Goal: Information Seeking & Learning: Learn about a topic

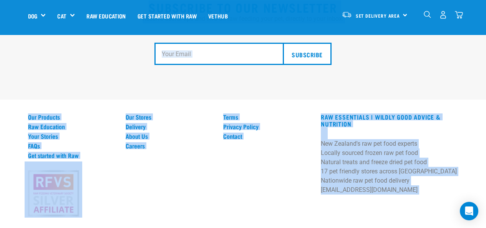
scroll to position [1450, 0]
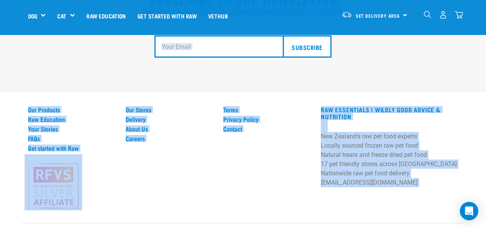
drag, startPoint x: 17, startPoint y: 70, endPoint x: 421, endPoint y: 242, distance: 439.1
drag, startPoint x: 404, startPoint y: 220, endPoint x: 24, endPoint y: 66, distance: 409.5
click at [32, 68] on div "Subscribe to our Newsletter Receive useful tips and info on raw feeding your pe…" at bounding box center [243, 104] width 486 height 298
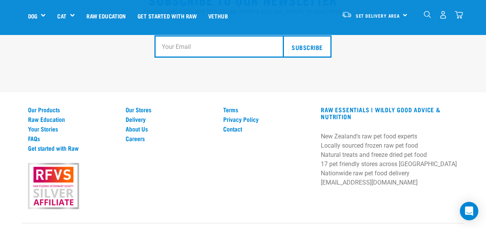
click at [21, 66] on div "Subscribe to our Newsletter Receive useful tips and info on raw feeding your pe…" at bounding box center [243, 35] width 486 height 114
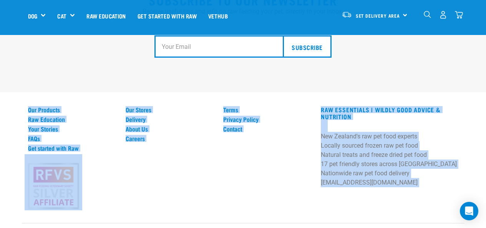
drag, startPoint x: 74, startPoint y: 79, endPoint x: 212, endPoint y: 218, distance: 196.3
click at [212, 218] on div "Subscribe to our Newsletter Receive useful tips and info on raw feeding your pe…" at bounding box center [243, 104] width 486 height 298
drag, startPoint x: 210, startPoint y: 216, endPoint x: 25, endPoint y: 72, distance: 234.7
click at [25, 72] on div "Subscribe to our Newsletter Receive useful tips and info on raw feeding your pe…" at bounding box center [243, 104] width 486 height 298
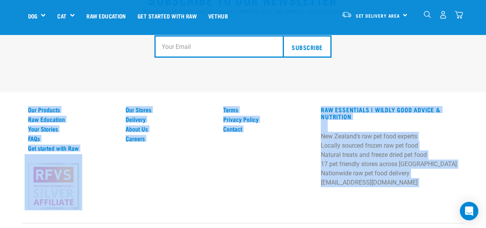
click at [13, 109] on div "Subscribe to our Newsletter Receive useful tips and info on raw feeding your pe…" at bounding box center [243, 104] width 486 height 298
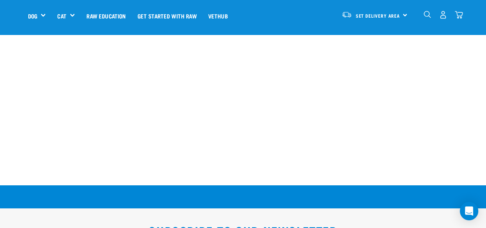
scroll to position [1181, 0]
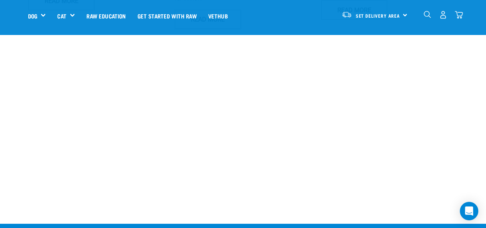
drag, startPoint x: 273, startPoint y: 18, endPoint x: 2, endPoint y: 12, distance: 271.9
click at [1, 11] on nav "Set Delivery Area [GEOGRAPHIC_DATA] [GEOGRAPHIC_DATA] Dog Shop All Dog Cat" at bounding box center [243, 15] width 486 height 31
click at [4, 16] on nav "Set Delivery Area [GEOGRAPHIC_DATA] [GEOGRAPHIC_DATA] Dog Shop All Dog Cat" at bounding box center [243, 15] width 486 height 31
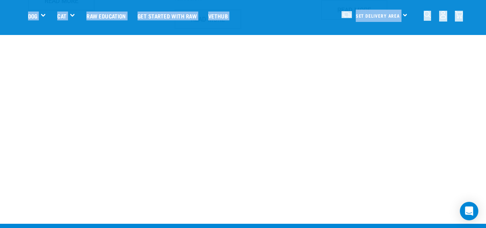
drag, startPoint x: 4, startPoint y: 16, endPoint x: 483, endPoint y: 29, distance: 478.5
click at [483, 29] on nav "Set Delivery Area [GEOGRAPHIC_DATA] [GEOGRAPHIC_DATA] Dog Shop All Dog Cat" at bounding box center [243, 15] width 486 height 31
click at [478, 28] on nav "Set Delivery Area [GEOGRAPHIC_DATA] [GEOGRAPHIC_DATA] Dog Shop All Dog Cat" at bounding box center [243, 15] width 486 height 31
drag, startPoint x: 478, startPoint y: 28, endPoint x: 17, endPoint y: 13, distance: 460.9
click at [15, 13] on nav "Set Delivery Area [GEOGRAPHIC_DATA] [GEOGRAPHIC_DATA] Dog Shop All Dog Cat" at bounding box center [243, 15] width 486 height 31
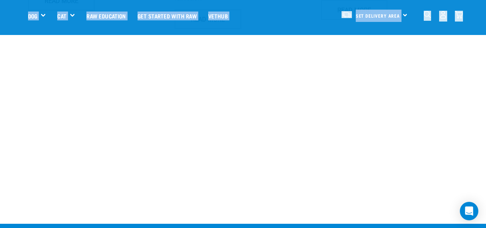
click at [18, 14] on nav "Set Delivery Area [GEOGRAPHIC_DATA] [GEOGRAPHIC_DATA] Dog Shop All Dog Cat" at bounding box center [243, 15] width 486 height 31
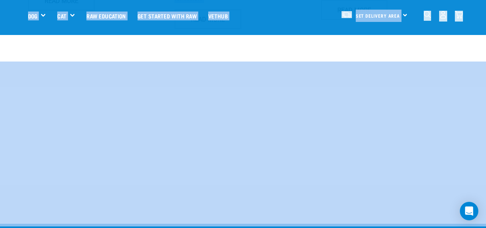
drag, startPoint x: 13, startPoint y: 18, endPoint x: 488, endPoint y: 139, distance: 490.5
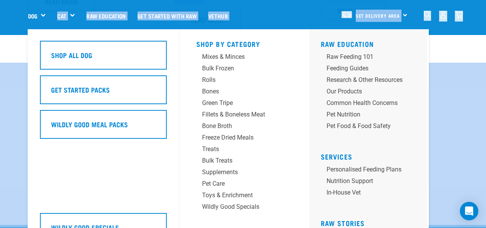
scroll to position [1179, 0]
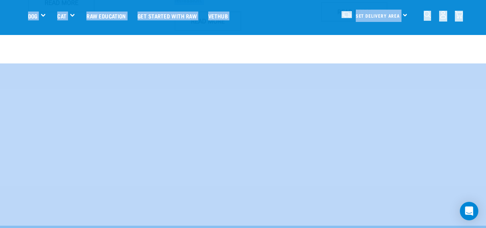
drag, startPoint x: 445, startPoint y: 221, endPoint x: 25, endPoint y: 13, distance: 468.5
click at [15, 10] on nav "Set Delivery Area [GEOGRAPHIC_DATA] [GEOGRAPHIC_DATA] Dog Shop All Dog Cat" at bounding box center [243, 15] width 486 height 31
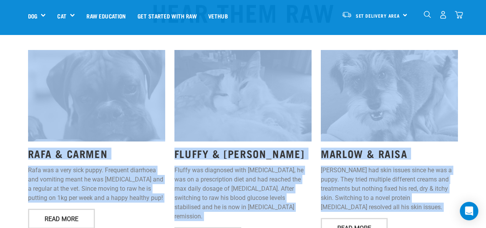
scroll to position [964, 0]
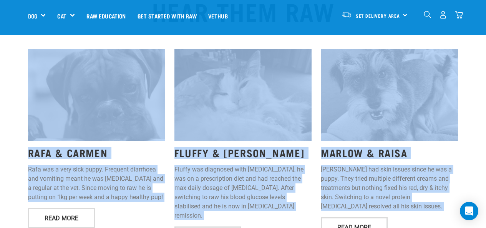
drag, startPoint x: 3, startPoint y: 54, endPoint x: 404, endPoint y: 219, distance: 433.3
click at [404, 219] on div "HEAR THEM RAW RAFA & [PERSON_NAME] was a very sick puppy. Frequent diarrhoea an…" at bounding box center [243, 116] width 486 height 263
click at [405, 218] on div "[PERSON_NAME] & [PERSON_NAME] had skin issues since he was a puppy. They tried …" at bounding box center [389, 149] width 146 height 208
drag, startPoint x: 406, startPoint y: 216, endPoint x: 31, endPoint y: 61, distance: 405.5
click at [31, 61] on div "RAFA & [PERSON_NAME] was a very sick puppy. Frequent diarrhoea and vomiting mea…" at bounding box center [242, 149] width 439 height 208
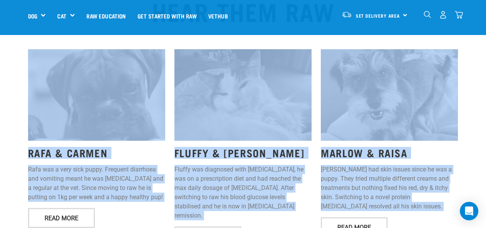
click at [15, 68] on div "HEAR THEM RAW RAFA & [PERSON_NAME] was a very sick puppy. Frequent diarrhoea an…" at bounding box center [243, 116] width 486 height 263
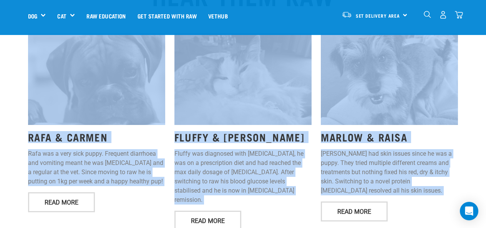
scroll to position [989, 0]
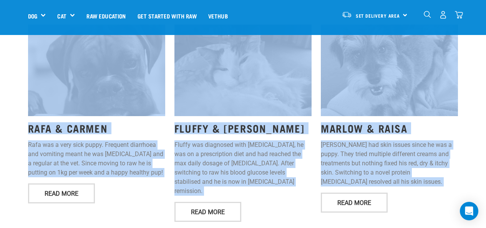
drag, startPoint x: 15, startPoint y: 68, endPoint x: 420, endPoint y: 182, distance: 420.6
click at [420, 182] on div "HEAR THEM RAW RAFA & [PERSON_NAME] was a very sick puppy. Frequent diarrhoea an…" at bounding box center [243, 91] width 486 height 263
click at [420, 181] on div "[PERSON_NAME] & [PERSON_NAME] had skin issues since he was a puppy. They tried …" at bounding box center [389, 124] width 146 height 208
drag, startPoint x: 420, startPoint y: 181, endPoint x: 42, endPoint y: 70, distance: 394.4
click at [42, 70] on div "RAFA & [PERSON_NAME] was a very sick puppy. Frequent diarrhoea and vomiting mea…" at bounding box center [242, 124] width 439 height 208
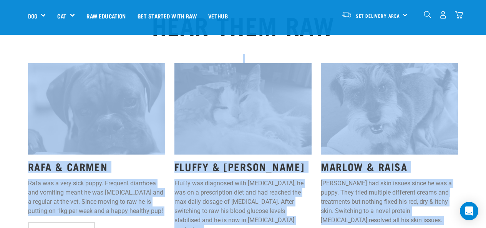
scroll to position [912, 0]
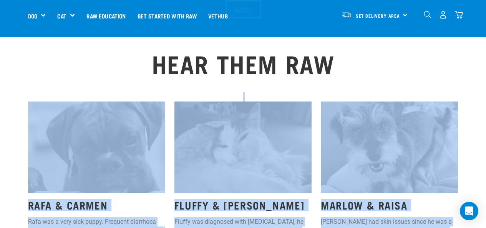
click at [12, 104] on div "HEAR THEM RAW RAFA & [PERSON_NAME] was a very sick puppy. Frequent diarrhoea an…" at bounding box center [243, 168] width 486 height 263
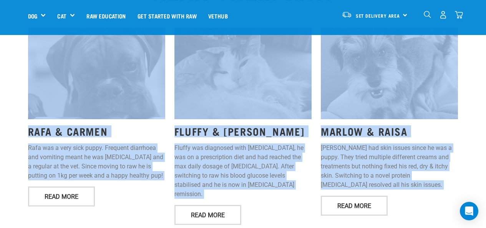
scroll to position [988, 0]
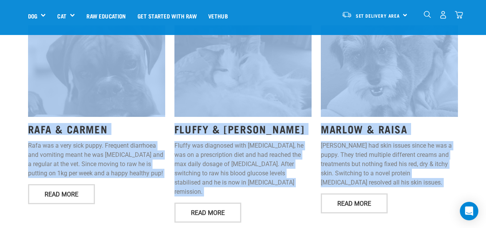
drag, startPoint x: 16, startPoint y: 111, endPoint x: 410, endPoint y: 181, distance: 400.8
click at [410, 181] on div "HEAR THEM RAW RAFA & [PERSON_NAME] was a very sick puppy. Frequent diarrhoea an…" at bounding box center [243, 92] width 486 height 263
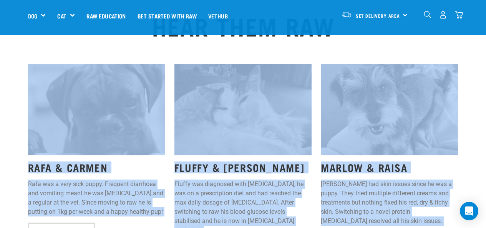
click at [410, 187] on p "[PERSON_NAME] had skin issues since he was a puppy. They tried multiple differe…" at bounding box center [389, 202] width 137 height 46
drag, startPoint x: 416, startPoint y: 204, endPoint x: 30, endPoint y: 75, distance: 407.2
click at [30, 75] on div "RAFA & [PERSON_NAME] was a very sick puppy. Frequent diarrhoea and vomiting mea…" at bounding box center [242, 163] width 439 height 208
click at [9, 72] on div "HEAR THEM RAW RAFA & [PERSON_NAME] was a very sick puppy. Frequent diarrhoea an…" at bounding box center [243, 130] width 486 height 263
drag, startPoint x: 9, startPoint y: 72, endPoint x: 425, endPoint y: 215, distance: 439.1
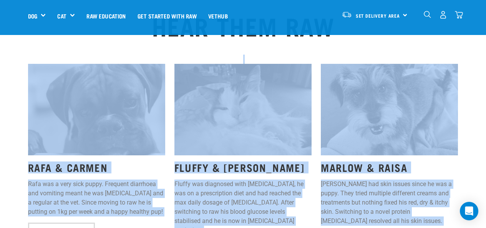
click at [425, 215] on div "HEAR THEM RAW RAFA & [PERSON_NAME] was a very sick puppy. Frequent diarrhoea an…" at bounding box center [243, 130] width 486 height 263
click at [425, 212] on div "[PERSON_NAME] & [PERSON_NAME] had skin issues since he was a puppy. They tried …" at bounding box center [389, 163] width 146 height 208
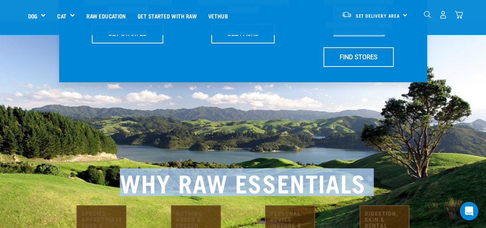
scroll to position [232, 0]
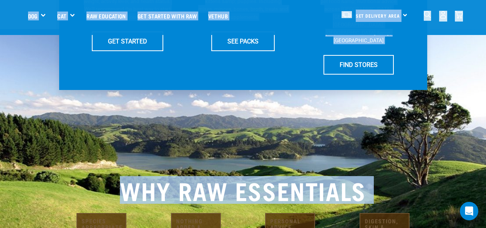
drag, startPoint x: 361, startPoint y: 199, endPoint x: 17, endPoint y: 18, distance: 389.6
click at [10, 15] on nav "Set Delivery Area [GEOGRAPHIC_DATA] [GEOGRAPHIC_DATA] Dog Shop All Dog Cat" at bounding box center [243, 15] width 486 height 31
drag, startPoint x: 10, startPoint y: 15, endPoint x: 459, endPoint y: 227, distance: 496.4
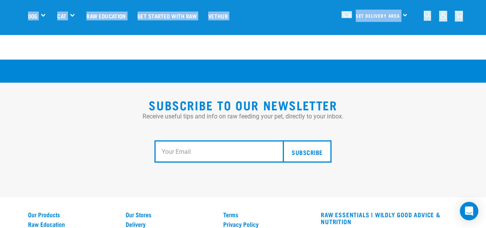
scroll to position [1450, 0]
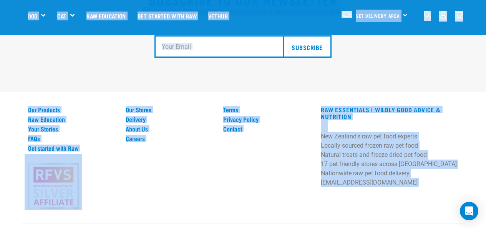
drag, startPoint x: 409, startPoint y: 227, endPoint x: 18, endPoint y: 21, distance: 442.0
click at [10, 18] on nav "Set Delivery Area [GEOGRAPHIC_DATA] [GEOGRAPHIC_DATA] Dog Shop All Dog Cat" at bounding box center [243, 15] width 486 height 31
drag, startPoint x: 17, startPoint y: 23, endPoint x: 374, endPoint y: 239, distance: 416.7
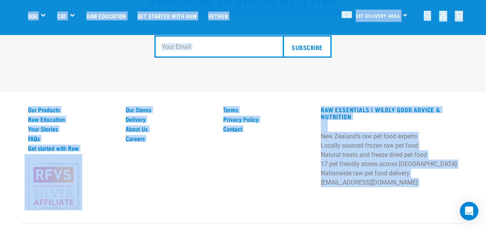
drag, startPoint x: 359, startPoint y: 218, endPoint x: 3, endPoint y: 19, distance: 407.8
click at [3, 18] on nav "Set Delivery Area [GEOGRAPHIC_DATA] [GEOGRAPHIC_DATA] Dog Shop All Dog Cat" at bounding box center [243, 15] width 486 height 31
drag, startPoint x: 3, startPoint y: 15, endPoint x: 286, endPoint y: 242, distance: 362.9
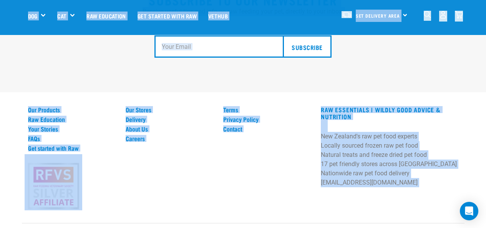
drag, startPoint x: 267, startPoint y: 207, endPoint x: 273, endPoint y: 215, distance: 10.1
click at [267, 207] on div "Subscribe to our Newsletter Receive useful tips and info on raw feeding your pe…" at bounding box center [243, 104] width 486 height 298
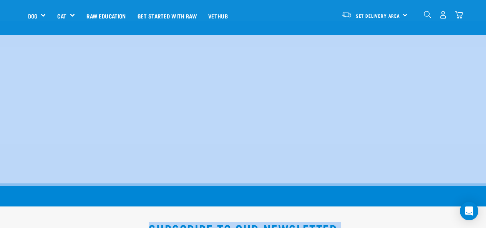
scroll to position [1202, 0]
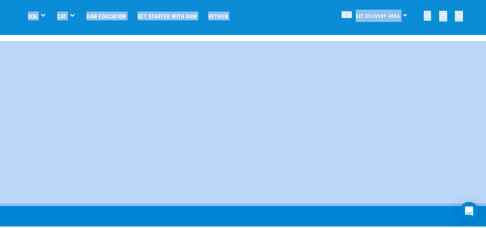
drag, startPoint x: 221, startPoint y: 221, endPoint x: 3, endPoint y: 24, distance: 293.3
drag, startPoint x: 5, startPoint y: 20, endPoint x: 51, endPoint y: 225, distance: 210.0
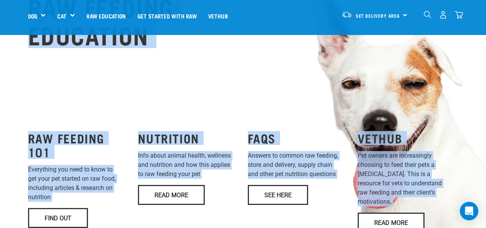
scroll to position [579, 0]
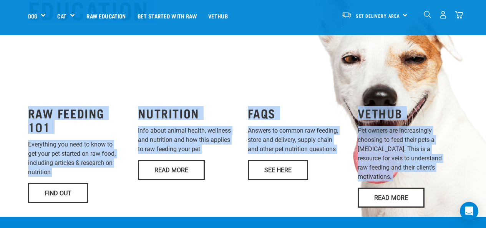
drag, startPoint x: 11, startPoint y: 65, endPoint x: 446, endPoint y: 165, distance: 446.5
click at [446, 165] on div "RAW FEEDING EDUCATION RAW FEEDING 101 Everything you need to know to get your p…" at bounding box center [243, 77] width 486 height 277
click at [446, 165] on div "VETHUB Pet owners are increasingly choosing to feed their pets a [MEDICAL_DATA]…" at bounding box center [408, 153] width 110 height 117
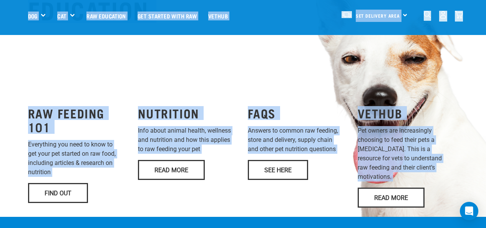
drag, startPoint x: 446, startPoint y: 165, endPoint x: 26, endPoint y: 24, distance: 443.2
click at [26, 24] on div "WILDLY GOOD NUTRITION Start your pet’s raw journey [DATE] – take our quick pet …" at bounding box center [243, 27] width 486 height 1212
click at [13, 20] on nav "Set Delivery Area [GEOGRAPHIC_DATA] [GEOGRAPHIC_DATA] Dog Shop All Dog Cat" at bounding box center [243, 15] width 486 height 31
drag, startPoint x: 10, startPoint y: 17, endPoint x: 471, endPoint y: 200, distance: 496.8
click at [471, 200] on div "WILDLY GOOD NUTRITION Start your pet’s raw journey [DATE] – take our quick pet …" at bounding box center [243, 27] width 486 height 1212
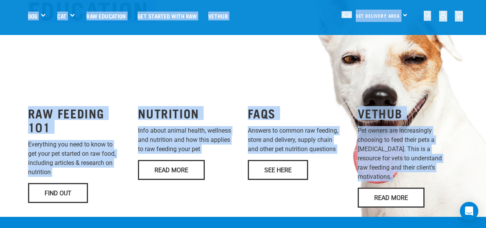
scroll to position [617, 0]
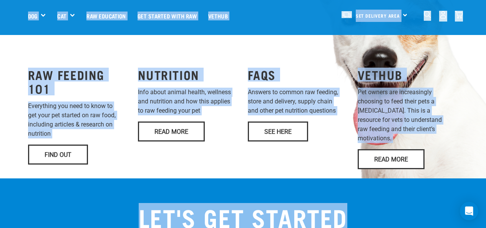
drag, startPoint x: 368, startPoint y: 191, endPoint x: 335, endPoint y: 203, distance: 35.6
click at [334, 203] on h2 "LET'S GET STARTED" at bounding box center [243, 217] width 218 height 28
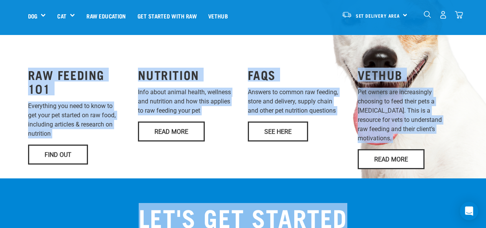
drag, startPoint x: 358, startPoint y: 194, endPoint x: 26, endPoint y: 51, distance: 361.3
click at [25, 57] on div "RAW FEEDING 101 Everything you need to know to get your pet started on raw food…" at bounding box center [78, 115] width 110 height 117
drag, startPoint x: 18, startPoint y: 50, endPoint x: 353, endPoint y: 199, distance: 366.7
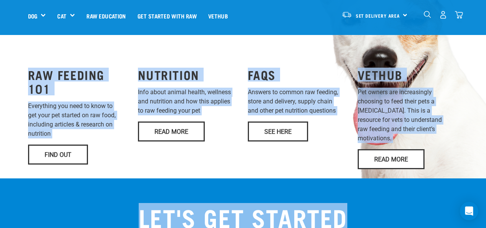
drag, startPoint x: 351, startPoint y: 200, endPoint x: 24, endPoint y: 46, distance: 361.1
click at [21, 51] on div "RAW FEEDING EDUCATION RAW FEEDING 101 Everything you need to know to get your p…" at bounding box center [243, 39] width 486 height 277
drag, startPoint x: 21, startPoint y: 51, endPoint x: 363, endPoint y: 195, distance: 371.0
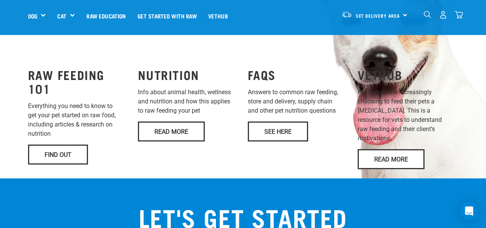
drag, startPoint x: 356, startPoint y: 219, endPoint x: 362, endPoint y: 208, distance: 12.6
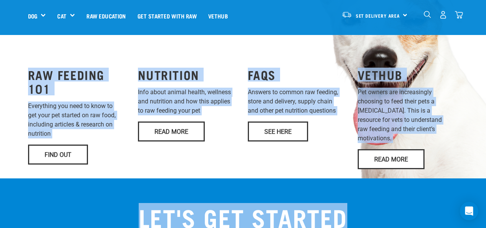
drag, startPoint x: 359, startPoint y: 193, endPoint x: 27, endPoint y: 51, distance: 360.6
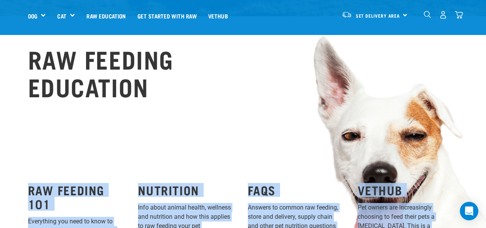
scroll to position [463, 0]
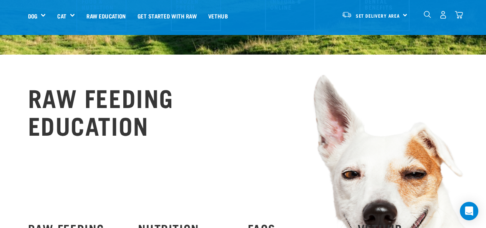
click at [20, 72] on div "RAW FEEDING EDUCATION RAW FEEDING 101 Everything you need to know to get your p…" at bounding box center [243, 193] width 486 height 277
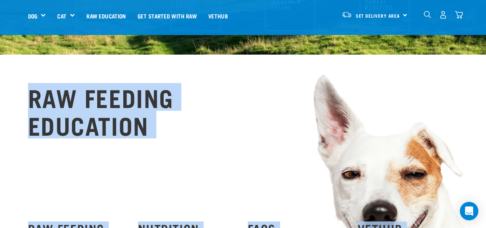
drag, startPoint x: 18, startPoint y: 72, endPoint x: 447, endPoint y: 220, distance: 453.4
click at [447, 220] on div "RAW FEEDING EDUCATION RAW FEEDING 101 Everything you need to know to get your p…" at bounding box center [243, 193] width 486 height 277
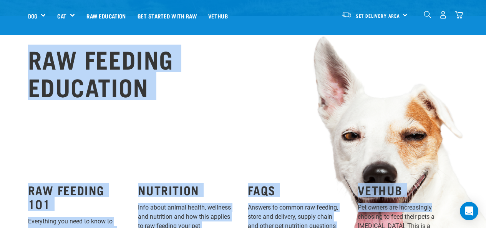
scroll to position [540, 0]
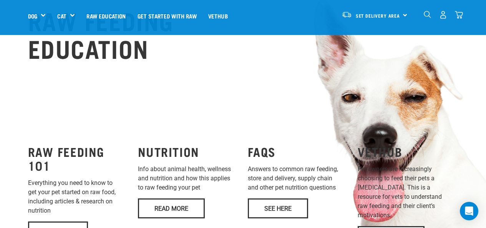
click at [443, 186] on div "VETHUB Pet owners are increasingly choosing to feed their pets a [MEDICAL_DATA]…" at bounding box center [408, 192] width 110 height 117
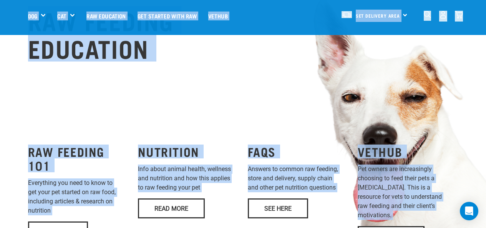
drag, startPoint x: 443, startPoint y: 186, endPoint x: 5, endPoint y: 15, distance: 469.4
click at [5, 15] on div "WILDLY GOOD NUTRITION Start your pet’s raw journey [DATE] – take our quick pet …" at bounding box center [243, 66] width 486 height 1212
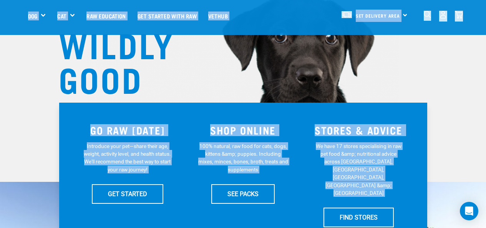
scroll to position [0, 0]
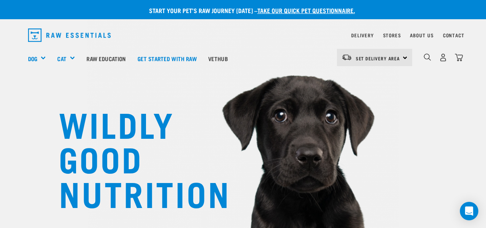
click at [44, 8] on p "Start your pet’s raw journey [DATE] – take our quick pet questionnaire." at bounding box center [249, 10] width 486 height 9
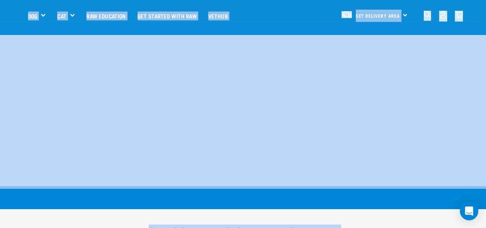
scroll to position [1450, 0]
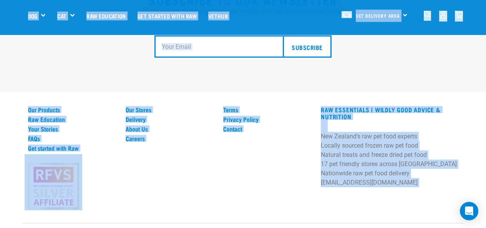
drag, startPoint x: 44, startPoint y: 8, endPoint x: 462, endPoint y: 243, distance: 479.0
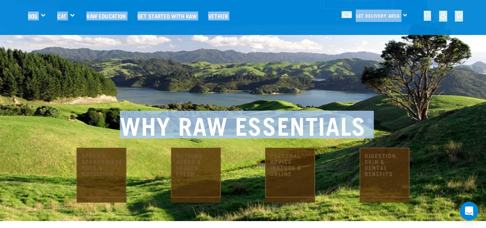
scroll to position [0, 0]
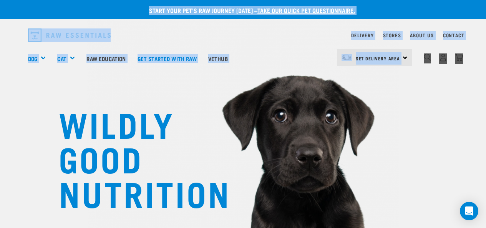
click at [435, 14] on p "Start your pet’s raw journey [DATE] – take our quick pet questionnaire." at bounding box center [249, 10] width 486 height 9
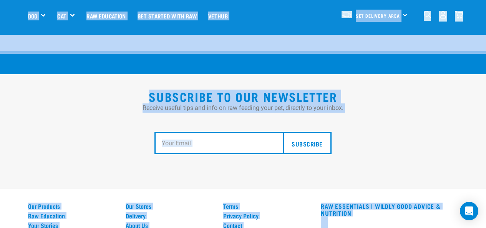
scroll to position [1450, 0]
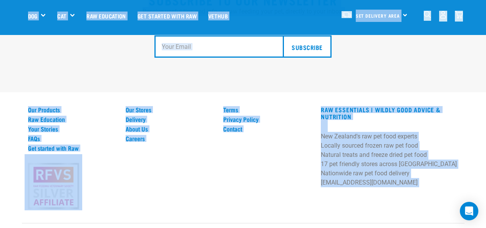
drag, startPoint x: 110, startPoint y: 10, endPoint x: 488, endPoint y: 239, distance: 442.0
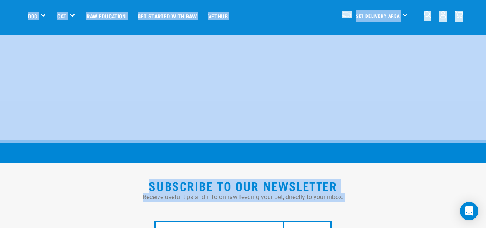
scroll to position [1341, 0]
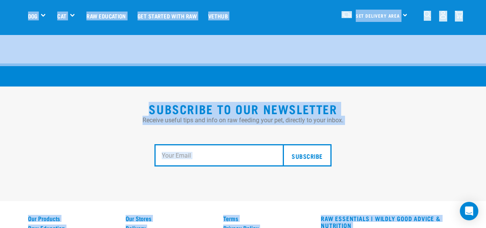
click at [386, 161] on div "Subscribe to our Newsletter Receive useful tips and info on raw feeding your pe…" at bounding box center [243, 143] width 486 height 114
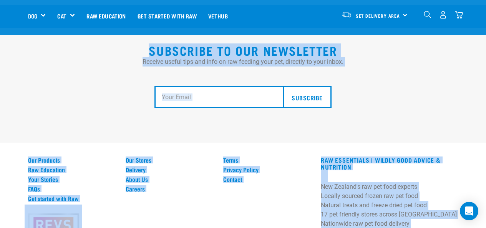
scroll to position [1450, 0]
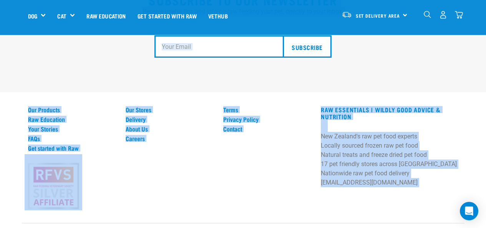
drag, startPoint x: 116, startPoint y: 40, endPoint x: 418, endPoint y: 242, distance: 362.7
drag, startPoint x: 129, startPoint y: 223, endPoint x: 18, endPoint y: 67, distance: 191.3
click at [17, 67] on div "Subscribe to our Newsletter Receive useful tips and info on raw feeding your pe…" at bounding box center [243, 104] width 486 height 298
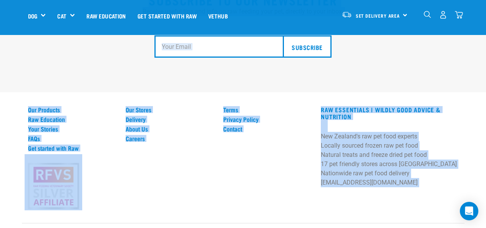
drag, startPoint x: 7, startPoint y: 102, endPoint x: 388, endPoint y: 243, distance: 406.8
drag, startPoint x: 124, startPoint y: 223, endPoint x: 22, endPoint y: 51, distance: 199.8
click at [22, 51] on div "Subscribe to our Newsletter Receive useful tips and info on raw feeding your pe…" at bounding box center [243, 104] width 486 height 298
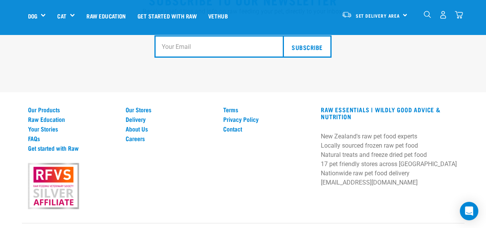
click at [25, 57] on div "Subscribe to our Newsletter Receive useful tips and info on raw feeding your pe…" at bounding box center [243, 35] width 486 height 114
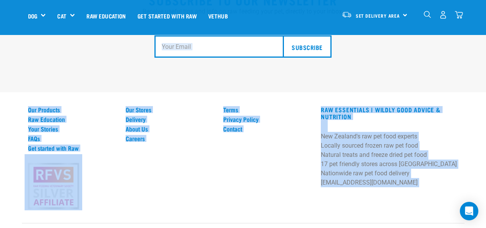
drag, startPoint x: 25, startPoint y: 57, endPoint x: 167, endPoint y: 222, distance: 217.7
click at [167, 222] on div "Subscribe to our Newsletter Receive useful tips and info on raw feeding your pe…" at bounding box center [243, 104] width 486 height 298
drag, startPoint x: 166, startPoint y: 221, endPoint x: 47, endPoint y: 61, distance: 199.5
click at [47, 61] on div "Subscribe to our Newsletter Receive useful tips and info on raw feeding your pe…" at bounding box center [243, 104] width 486 height 298
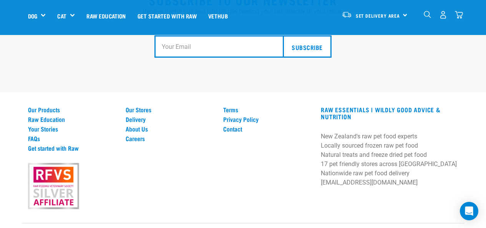
click at [46, 60] on div "Subscribe to our Newsletter Receive useful tips and info on raw feeding your pe…" at bounding box center [243, 35] width 486 height 114
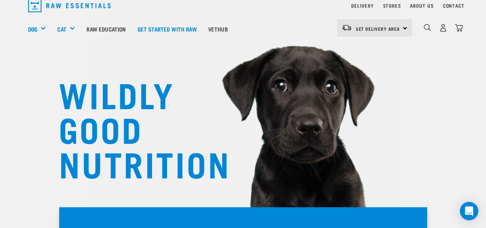
scroll to position [0, 0]
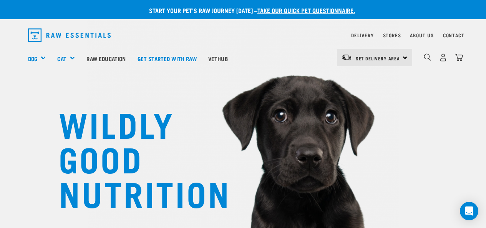
click at [211, 204] on h1 "WILDLY GOOD NUTRITION" at bounding box center [136, 158] width 154 height 104
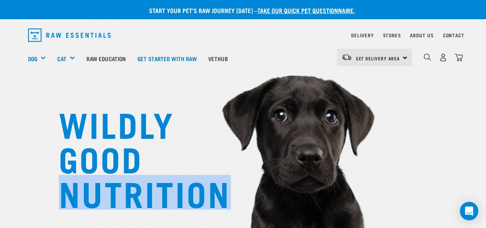
click at [211, 204] on h1 "WILDLY GOOD NUTRITION" at bounding box center [136, 158] width 154 height 104
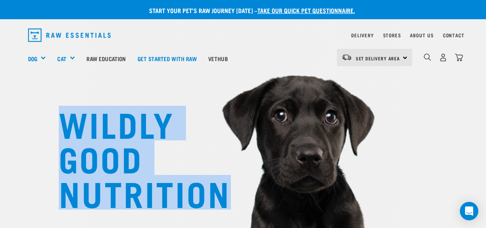
click at [211, 204] on h1 "WILDLY GOOD NUTRITION" at bounding box center [136, 158] width 154 height 104
click at [212, 203] on h1 "WILDLY GOOD NUTRITION" at bounding box center [136, 158] width 154 height 104
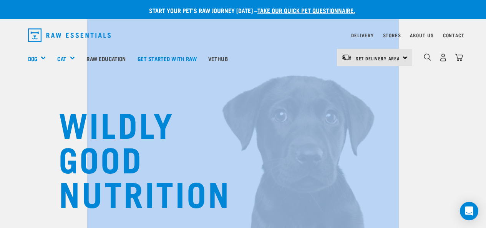
drag, startPoint x: 220, startPoint y: 208, endPoint x: 56, endPoint y: 14, distance: 254.4
click at [34, 14] on p "Start your pet’s raw journey [DATE] – take our quick pet questionnaire." at bounding box center [249, 10] width 486 height 9
drag, startPoint x: 20, startPoint y: 7, endPoint x: 226, endPoint y: 206, distance: 287.2
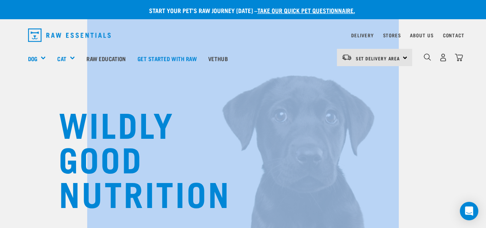
click at [212, 206] on h1 "WILDLY GOOD NUTRITION" at bounding box center [136, 158] width 154 height 104
click at [212, 208] on h1 "WILDLY GOOD NUTRITION" at bounding box center [136, 158] width 154 height 104
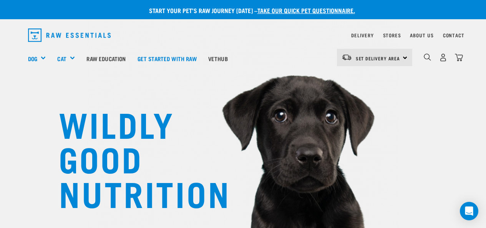
click at [68, 138] on h1 "WILDLY GOOD NUTRITION" at bounding box center [136, 158] width 154 height 104
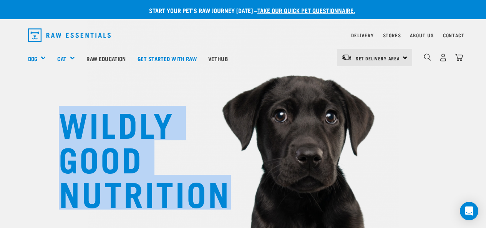
drag, startPoint x: 220, startPoint y: 190, endPoint x: 72, endPoint y: 124, distance: 162.4
click at [72, 124] on h1 "WILDLY GOOD NUTRITION" at bounding box center [136, 158] width 154 height 104
click at [71, 126] on h1 "WILDLY GOOD NUTRITION" at bounding box center [136, 158] width 154 height 104
drag, startPoint x: 69, startPoint y: 126, endPoint x: 231, endPoint y: 203, distance: 180.1
click at [233, 202] on div "WILDLY GOOD NUTRITION" at bounding box center [243, 130] width 486 height 261
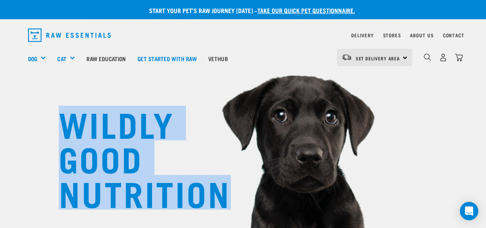
click at [230, 204] on img at bounding box center [242, 108] width 311 height 287
click at [212, 209] on h1 "WILDLY GOOD NUTRITION" at bounding box center [136, 158] width 154 height 104
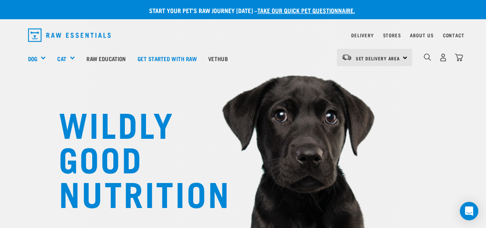
click at [228, 214] on img at bounding box center [242, 108] width 311 height 287
drag, startPoint x: 225, startPoint y: 201, endPoint x: 57, endPoint y: 111, distance: 190.6
click at [53, 107] on div "WILDLY GOOD NUTRITION" at bounding box center [243, 130] width 486 height 261
click at [207, 191] on h1 "WILDLY GOOD NUTRITION" at bounding box center [136, 158] width 154 height 104
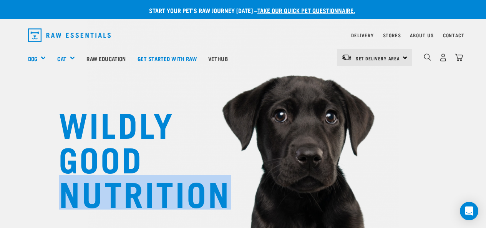
click at [207, 191] on h1 "WILDLY GOOD NUTRITION" at bounding box center [136, 158] width 154 height 104
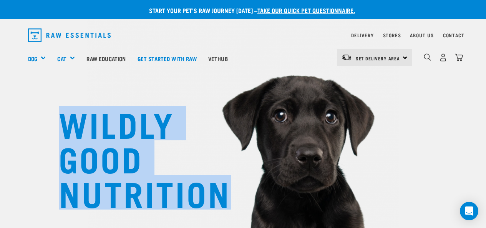
click at [207, 190] on h1 "WILDLY GOOD NUTRITION" at bounding box center [136, 158] width 154 height 104
click at [212, 195] on h1 "WILDLY GOOD NUTRITION" at bounding box center [136, 158] width 154 height 104
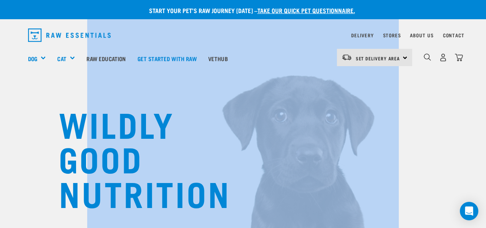
drag, startPoint x: 223, startPoint y: 197, endPoint x: 129, endPoint y: -7, distance: 224.7
click at [129, 5] on div "Start your pet’s raw journey [DATE] – take our quick pet questionnaire." at bounding box center [243, 9] width 486 height 19
drag, startPoint x: 126, startPoint y: 7, endPoint x: 231, endPoint y: 204, distance: 223.4
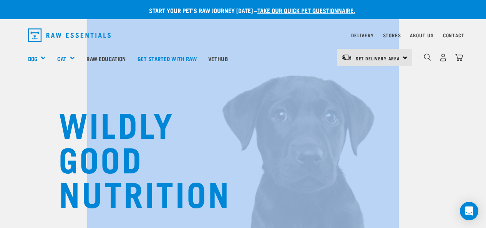
click at [231, 204] on img at bounding box center [242, 108] width 311 height 287
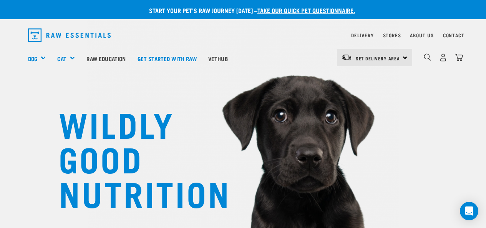
click at [202, 183] on h1 "WILDLY GOOD NUTRITION" at bounding box center [136, 158] width 154 height 104
click at [212, 194] on h1 "WILDLY GOOD NUTRITION" at bounding box center [136, 158] width 154 height 104
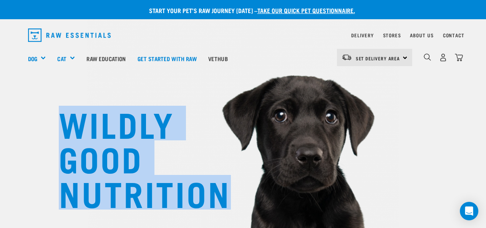
click at [212, 194] on h1 "WILDLY GOOD NUTRITION" at bounding box center [136, 158] width 154 height 104
click at [212, 195] on h1 "WILDLY GOOD NUTRITION" at bounding box center [136, 158] width 154 height 104
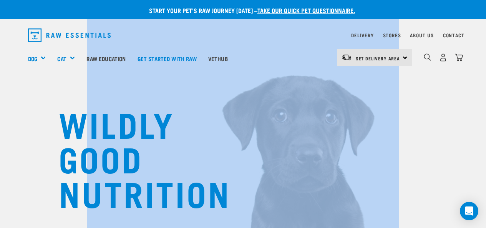
drag, startPoint x: 226, startPoint y: 197, endPoint x: 71, endPoint y: 5, distance: 246.2
click at [71, 5] on div "Start your pet’s raw journey [DATE] – take our quick pet questionnaire." at bounding box center [243, 9] width 486 height 19
drag, startPoint x: 123, startPoint y: 7, endPoint x: 226, endPoint y: 193, distance: 212.8
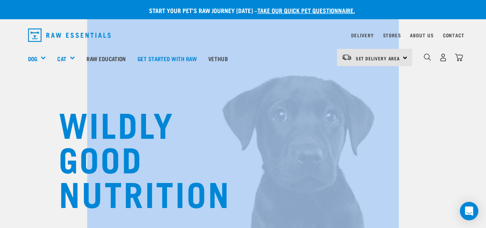
click at [212, 193] on h1 "WILDLY GOOD NUTRITION" at bounding box center [136, 158] width 154 height 104
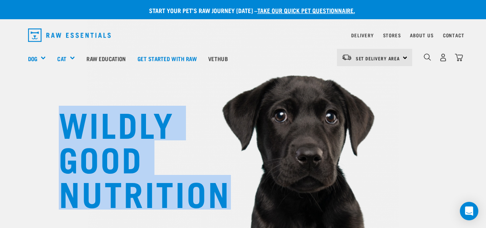
click at [212, 193] on h1 "WILDLY GOOD NUTRITION" at bounding box center [136, 158] width 154 height 104
click at [212, 195] on h1 "WILDLY GOOD NUTRITION" at bounding box center [136, 158] width 154 height 104
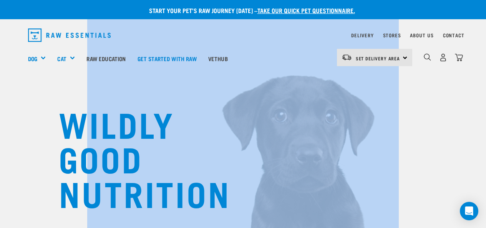
drag, startPoint x: 225, startPoint y: 195, endPoint x: 102, endPoint y: 5, distance: 226.0
click at [102, 5] on div "Start your pet’s raw journey [DATE] – take our quick pet questionnaire." at bounding box center [243, 9] width 486 height 19
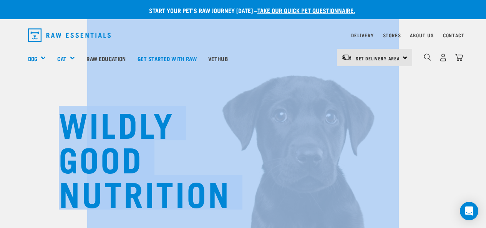
drag, startPoint x: 101, startPoint y: 6, endPoint x: 66, endPoint y: 119, distance: 117.8
click at [66, 119] on h1 "WILDLY GOOD NUTRITION" at bounding box center [136, 158] width 154 height 104
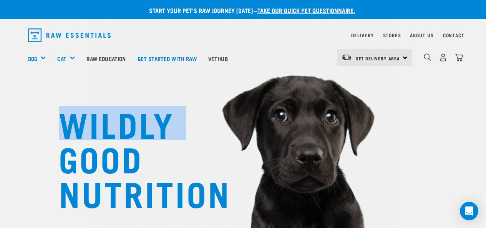
click at [66, 119] on h1 "WILDLY GOOD NUTRITION" at bounding box center [136, 158] width 154 height 104
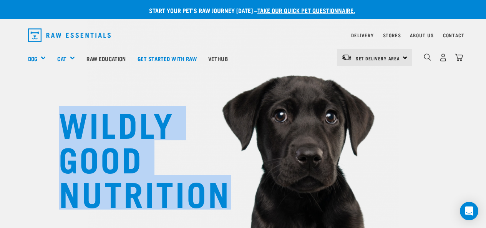
click at [66, 119] on h1 "WILDLY GOOD NUTRITION" at bounding box center [136, 158] width 154 height 104
drag, startPoint x: 67, startPoint y: 121, endPoint x: 225, endPoint y: 193, distance: 174.2
click at [212, 193] on h1 "WILDLY GOOD NUTRITION" at bounding box center [136, 158] width 154 height 104
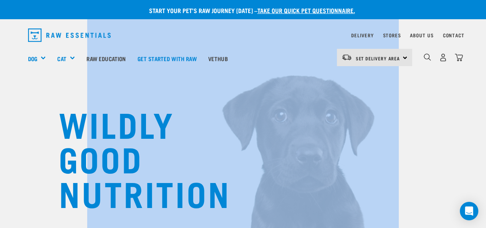
drag, startPoint x: 224, startPoint y: 196, endPoint x: 67, endPoint y: 3, distance: 248.9
click at [68, 6] on p "Start your pet’s raw journey [DATE] – take our quick pet questionnaire." at bounding box center [249, 10] width 486 height 9
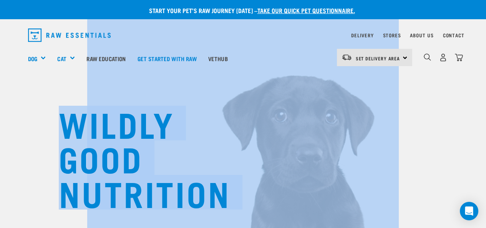
drag, startPoint x: 120, startPoint y: 12, endPoint x: 66, endPoint y: 117, distance: 117.8
click at [212, 203] on h1 "WILDLY GOOD NUTRITION" at bounding box center [136, 158] width 154 height 104
drag, startPoint x: 227, startPoint y: 203, endPoint x: 228, endPoint y: 212, distance: 9.3
click at [212, 203] on h1 "WILDLY GOOD NUTRITION" at bounding box center [136, 158] width 154 height 104
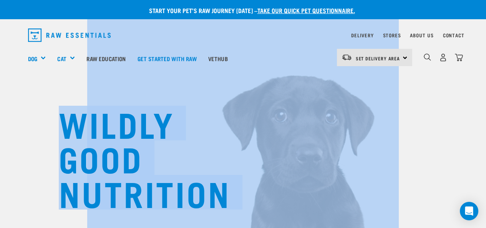
click at [228, 213] on img at bounding box center [242, 108] width 311 height 287
click at [263, 208] on img at bounding box center [242, 108] width 311 height 287
click at [434, 161] on div "WILDLY GOOD NUTRITION" at bounding box center [243, 130] width 486 height 261
click at [436, 179] on div "WILDLY GOOD NUTRITION" at bounding box center [243, 130] width 486 height 261
click at [73, 119] on h1 "WILDLY GOOD NUTRITION" at bounding box center [136, 158] width 154 height 104
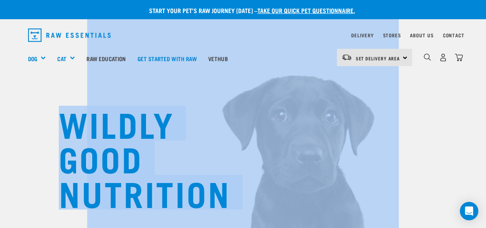
click at [73, 128] on h1 "WILDLY GOOD NUTRITION" at bounding box center [136, 158] width 154 height 104
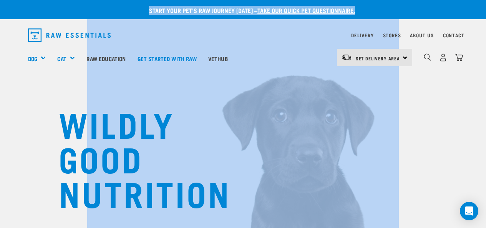
drag, startPoint x: 215, startPoint y: 195, endPoint x: 360, endPoint y: 16, distance: 230.6
click at [131, 9] on p "Start your pet’s raw journey [DATE] – take our quick pet questionnaire." at bounding box center [249, 10] width 486 height 9
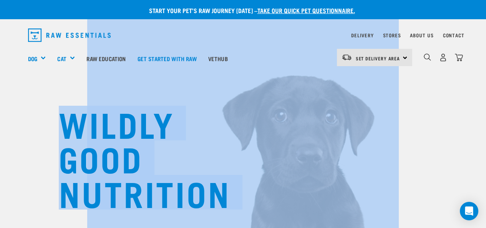
drag, startPoint x: 139, startPoint y: 9, endPoint x: 71, endPoint y: 124, distance: 133.6
click at [71, 126] on h1 "WILDLY GOOD NUTRITION" at bounding box center [136, 158] width 154 height 104
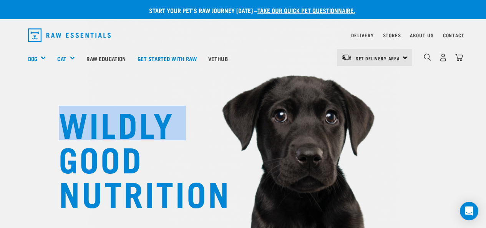
click at [71, 126] on h1 "WILDLY GOOD NUTRITION" at bounding box center [136, 158] width 154 height 104
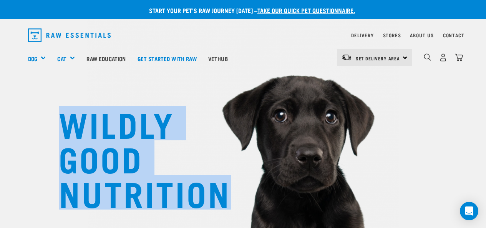
click at [71, 126] on h1 "WILDLY GOOD NUTRITION" at bounding box center [136, 158] width 154 height 104
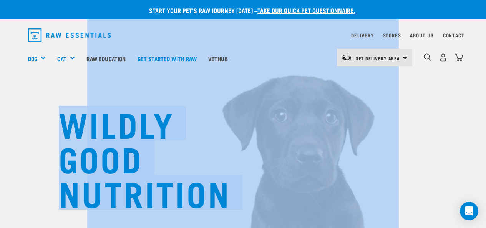
drag, startPoint x: 115, startPoint y: 12, endPoint x: 69, endPoint y: 130, distance: 126.7
click at [69, 130] on h1 "WILDLY GOOD NUTRITION" at bounding box center [136, 158] width 154 height 104
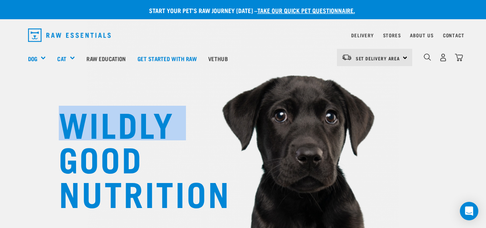
click at [69, 130] on h1 "WILDLY GOOD NUTRITION" at bounding box center [136, 158] width 154 height 104
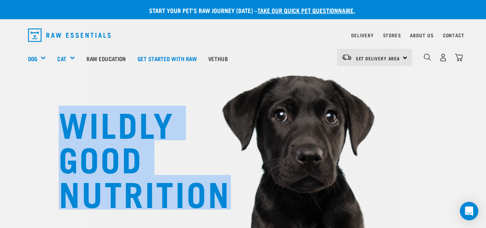
click at [69, 130] on h1 "WILDLY GOOD NUTRITION" at bounding box center [136, 158] width 154 height 104
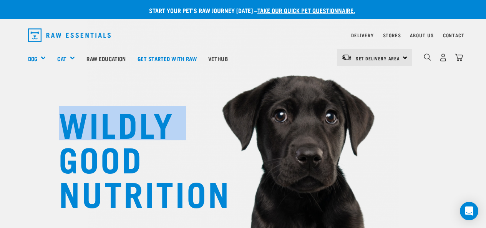
click at [69, 130] on h1 "WILDLY GOOD NUTRITION" at bounding box center [136, 158] width 154 height 104
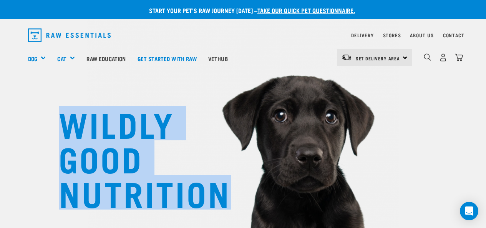
click at [69, 130] on h1 "WILDLY GOOD NUTRITION" at bounding box center [136, 158] width 154 height 104
click at [66, 127] on h1 "WILDLY GOOD NUTRITION" at bounding box center [136, 158] width 154 height 104
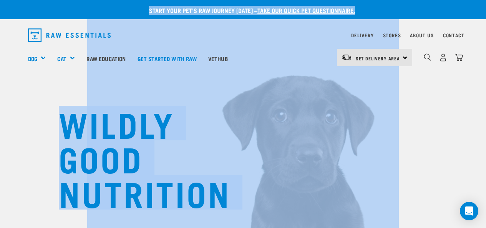
drag, startPoint x: 66, startPoint y: 127, endPoint x: 372, endPoint y: 10, distance: 326.7
click at [435, 162] on div "WILDLY GOOD NUTRITION" at bounding box center [243, 130] width 486 height 261
click at [117, 9] on p "Start your pet’s raw journey [DATE] – take our quick pet questionnaire." at bounding box center [249, 10] width 486 height 9
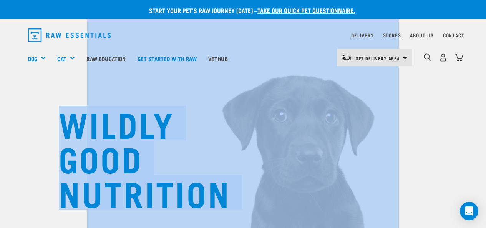
drag, startPoint x: 123, startPoint y: 11, endPoint x: 66, endPoint y: 118, distance: 121.8
click at [66, 118] on h1 "WILDLY GOOD NUTRITION" at bounding box center [136, 158] width 154 height 104
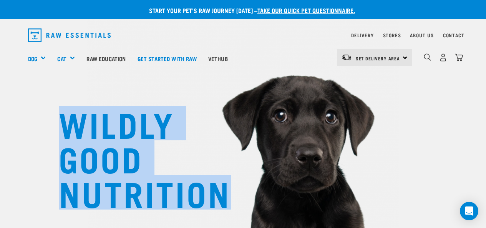
drag, startPoint x: 64, startPoint y: 119, endPoint x: 231, endPoint y: 197, distance: 183.6
click at [231, 197] on div "WILDLY GOOD NUTRITION" at bounding box center [243, 130] width 486 height 261
click at [231, 197] on img at bounding box center [242, 108] width 311 height 287
click at [230, 197] on div "WILDLY GOOD NUTRITION" at bounding box center [243, 130] width 486 height 261
click at [234, 217] on img at bounding box center [242, 108] width 311 height 287
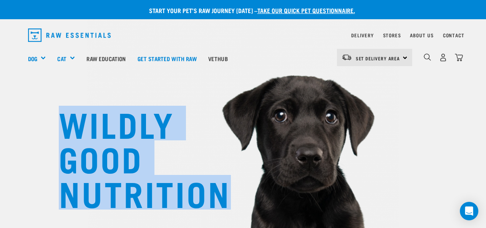
click at [231, 219] on img at bounding box center [242, 108] width 311 height 287
click at [186, 186] on h1 "WILDLY GOOD NUTRITION" at bounding box center [136, 158] width 154 height 104
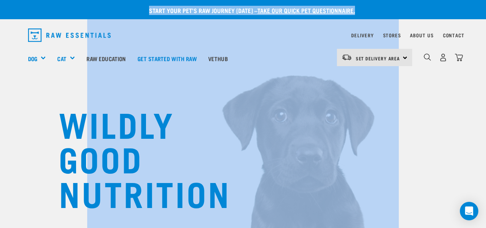
drag, startPoint x: 222, startPoint y: 194, endPoint x: 381, endPoint y: 9, distance: 243.9
click at [380, 11] on p "Start your pet’s raw journey [DATE] – take our quick pet questionnaire." at bounding box center [249, 10] width 486 height 9
click at [435, 149] on div "WILDLY GOOD NUTRITION" at bounding box center [243, 130] width 486 height 261
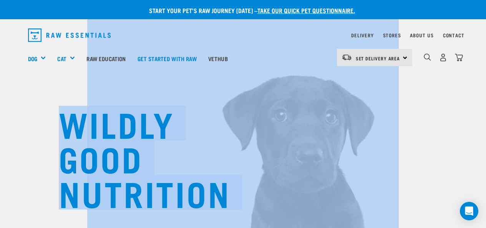
drag, startPoint x: 408, startPoint y: 174, endPoint x: 64, endPoint y: 124, distance: 347.6
click at [64, 124] on div "WILDLY GOOD NUTRITION" at bounding box center [243, 130] width 486 height 261
click at [67, 123] on h1 "WILDLY GOOD NUTRITION" at bounding box center [136, 158] width 154 height 104
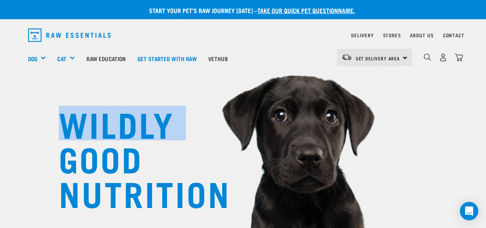
click at [67, 123] on h1 "WILDLY GOOD NUTRITION" at bounding box center [136, 158] width 154 height 104
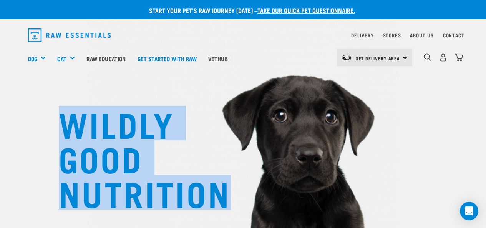
click at [67, 123] on h1 "WILDLY GOOD NUTRITION" at bounding box center [136, 158] width 154 height 104
click at [85, 141] on h1 "WILDLY GOOD NUTRITION" at bounding box center [136, 158] width 154 height 104
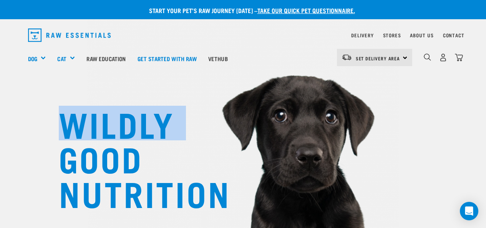
click at [85, 141] on h1 "WILDLY GOOD NUTRITION" at bounding box center [136, 158] width 154 height 104
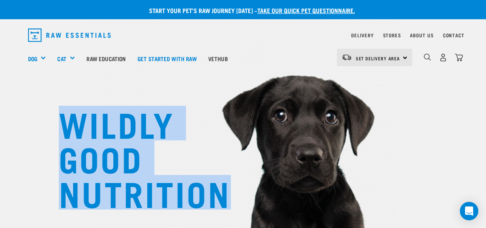
click at [85, 141] on h1 "WILDLY GOOD NUTRITION" at bounding box center [136, 158] width 154 height 104
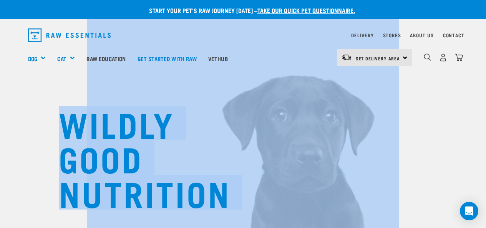
drag, startPoint x: 107, startPoint y: 12, endPoint x: 71, endPoint y: 123, distance: 116.8
click at [71, 123] on h1 "WILDLY GOOD NUTRITION" at bounding box center [136, 158] width 154 height 104
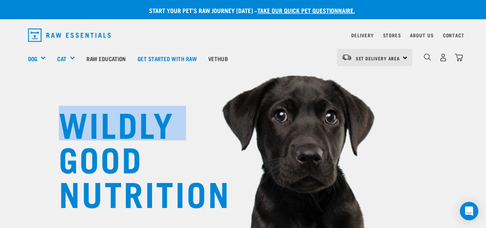
click at [71, 123] on h1 "WILDLY GOOD NUTRITION" at bounding box center [136, 158] width 154 height 104
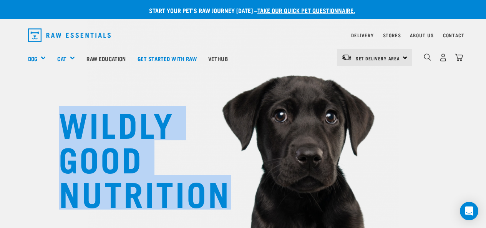
click at [71, 123] on h1 "WILDLY GOOD NUTRITION" at bounding box center [136, 158] width 154 height 104
click at [72, 123] on h1 "WILDLY GOOD NUTRITION" at bounding box center [136, 158] width 154 height 104
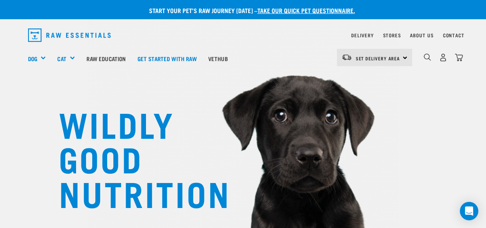
drag, startPoint x: 464, startPoint y: 180, endPoint x: 154, endPoint y: -10, distance: 363.1
click at [137, 13] on p "Start your pet’s raw journey [DATE] – take our quick pet questionnaire." at bounding box center [249, 10] width 486 height 9
click at [136, 13] on p "Start your pet’s raw journey [DATE] – take our quick pet questionnaire." at bounding box center [249, 10] width 486 height 9
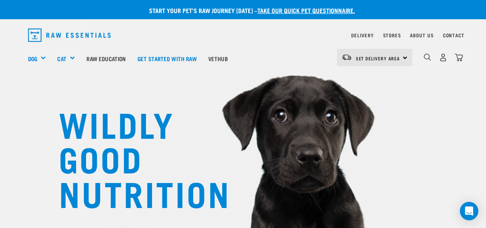
click at [139, 13] on p "Start your pet’s raw journey [DATE] – take our quick pet questionnaire." at bounding box center [249, 10] width 486 height 9
click at [145, 9] on p "Start your pet’s raw journey [DATE] – take our quick pet questionnaire." at bounding box center [249, 10] width 486 height 9
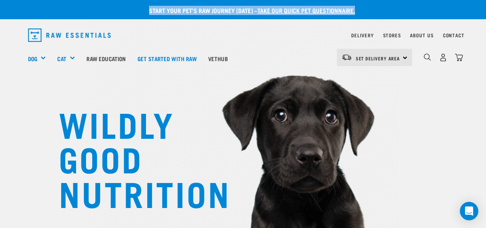
click at [145, 9] on p "Start your pet’s raw journey [DATE] – take our quick pet questionnaire." at bounding box center [249, 10] width 486 height 9
click at [147, 9] on p "Start your pet’s raw journey [DATE] – take our quick pet questionnaire." at bounding box center [249, 10] width 486 height 9
click at [154, 13] on p "Start your pet’s raw journey [DATE] – take our quick pet questionnaire." at bounding box center [249, 10] width 486 height 9
click at [155, 11] on p "Start your pet’s raw journey [DATE] – take our quick pet questionnaire." at bounding box center [249, 10] width 486 height 9
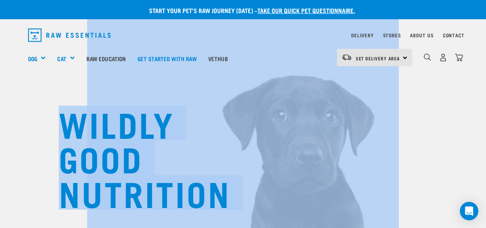
drag, startPoint x: 145, startPoint y: 10, endPoint x: 68, endPoint y: 122, distance: 136.6
click at [68, 122] on h1 "WILDLY GOOD NUTRITION" at bounding box center [136, 158] width 154 height 104
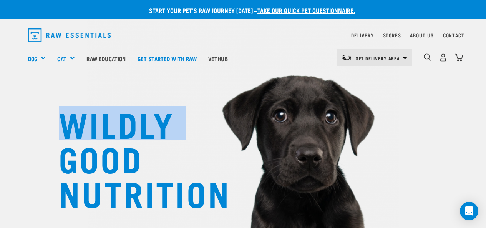
click at [68, 122] on h1 "WILDLY GOOD NUTRITION" at bounding box center [136, 158] width 154 height 104
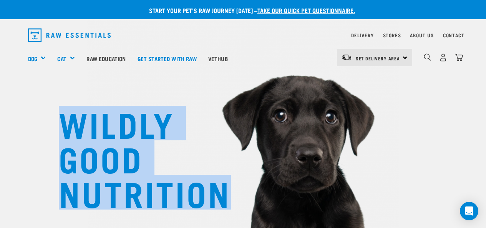
click at [67, 122] on h1 "WILDLY GOOD NUTRITION" at bounding box center [136, 158] width 154 height 104
click at [78, 137] on h1 "WILDLY GOOD NUTRITION" at bounding box center [136, 158] width 154 height 104
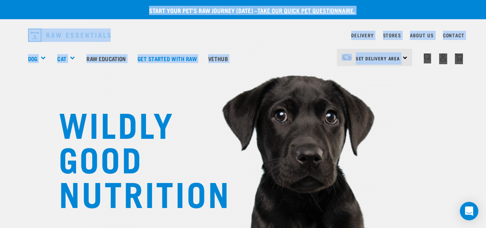
drag, startPoint x: 145, startPoint y: 12, endPoint x: 469, endPoint y: 59, distance: 327.5
click at [469, 61] on nav "Set Delivery Area [GEOGRAPHIC_DATA] [GEOGRAPHIC_DATA] Dog Shop All Dog Cat" at bounding box center [243, 58] width 486 height 31
drag, startPoint x: 469, startPoint y: 61, endPoint x: 130, endPoint y: 5, distance: 343.9
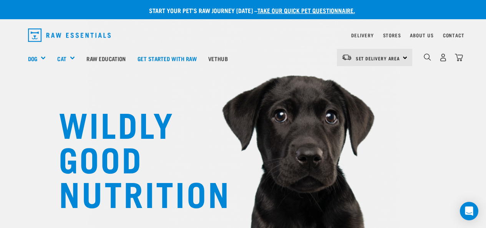
click at [129, 5] on div "Start your pet’s raw journey [DATE] – take our quick pet questionnaire." at bounding box center [243, 9] width 486 height 19
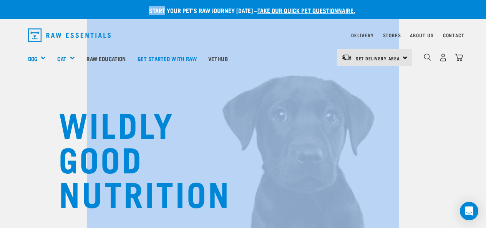
drag, startPoint x: 129, startPoint y: 5, endPoint x: 228, endPoint y: 195, distance: 214.3
click at [212, 196] on h1 "WILDLY GOOD NUTRITION" at bounding box center [136, 158] width 154 height 104
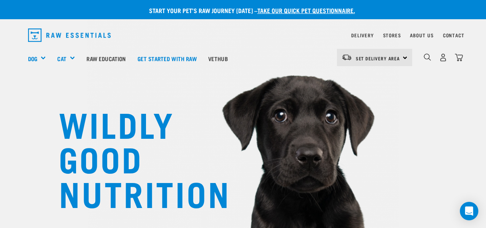
click at [77, 127] on h1 "WILDLY GOOD NUTRITION" at bounding box center [136, 158] width 154 height 104
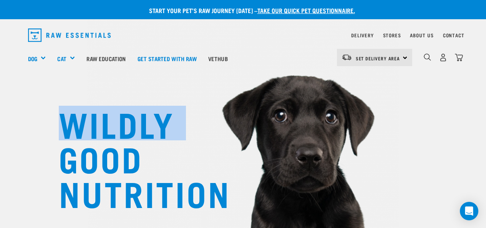
click at [77, 127] on h1 "WILDLY GOOD NUTRITION" at bounding box center [136, 158] width 154 height 104
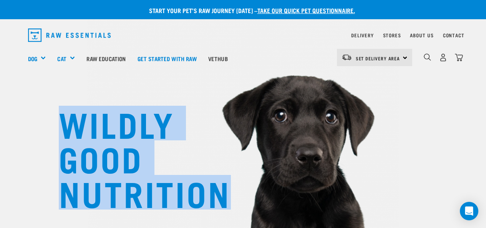
click at [77, 127] on h1 "WILDLY GOOD NUTRITION" at bounding box center [136, 158] width 154 height 104
click at [88, 137] on h1 "WILDLY GOOD NUTRITION" at bounding box center [136, 158] width 154 height 104
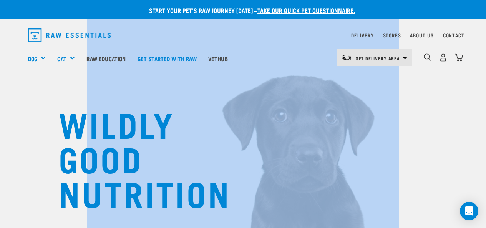
drag, startPoint x: 227, startPoint y: 193, endPoint x: 122, endPoint y: 5, distance: 216.0
click at [124, 12] on p "Start your pet’s raw journey [DATE] – take our quick pet questionnaire." at bounding box center [249, 10] width 486 height 9
click at [0, 30] on div "WILDLY GOOD NUTRITION" at bounding box center [243, 130] width 486 height 261
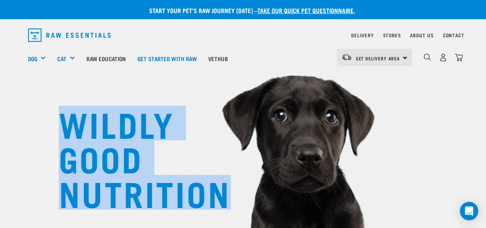
drag, startPoint x: 81, startPoint y: 128, endPoint x: 228, endPoint y: 199, distance: 163.4
click at [212, 199] on h1 "WILDLY GOOD NUTRITION" at bounding box center [136, 158] width 154 height 104
click at [212, 200] on h1 "WILDLY GOOD NUTRITION" at bounding box center [136, 158] width 154 height 104
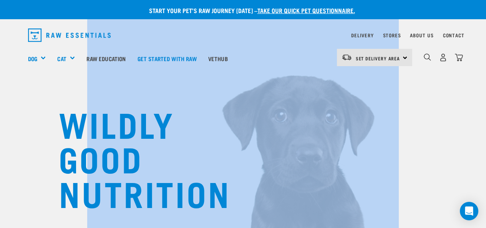
drag, startPoint x: 221, startPoint y: 200, endPoint x: 94, endPoint y: 12, distance: 227.3
click at [94, 12] on p "Start your pet’s raw journey [DATE] – take our quick pet questionnaire." at bounding box center [249, 10] width 486 height 9
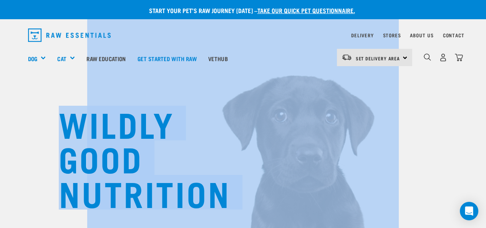
drag, startPoint x: 137, startPoint y: 15, endPoint x: 60, endPoint y: 124, distance: 133.8
click at [212, 204] on h1 "WILDLY GOOD NUTRITION" at bounding box center [136, 158] width 154 height 104
click at [444, 177] on div "WILDLY GOOD NUTRITION" at bounding box center [243, 130] width 486 height 261
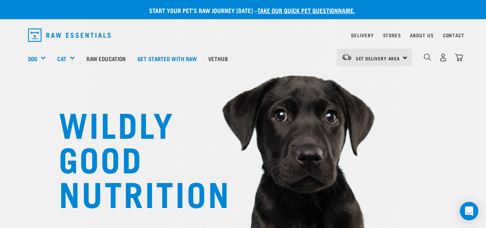
scroll to position [38, 0]
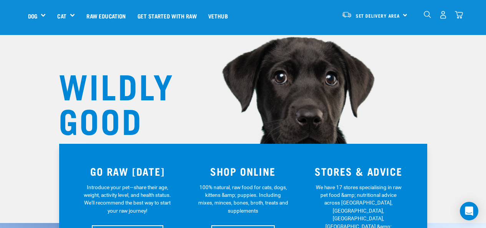
click at [85, 80] on h1 "WILDLY GOOD NUTRITION" at bounding box center [136, 119] width 154 height 104
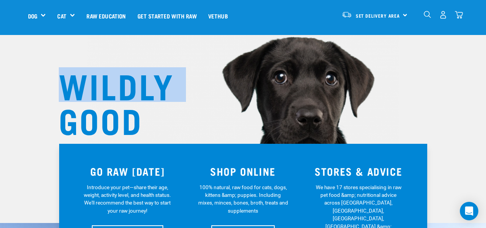
click at [85, 80] on h1 "WILDLY GOOD NUTRITION" at bounding box center [136, 119] width 154 height 104
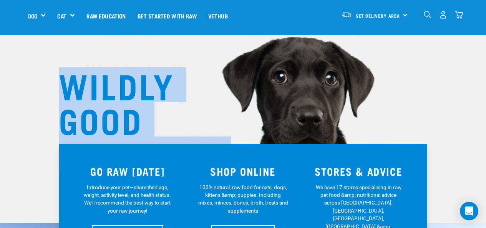
click at [85, 80] on h1 "WILDLY GOOD NUTRITION" at bounding box center [136, 119] width 154 height 104
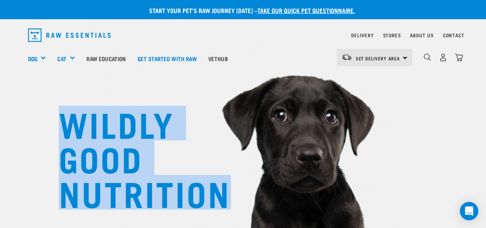
click at [212, 196] on h1 "WILDLY GOOD NUTRITION" at bounding box center [136, 158] width 154 height 104
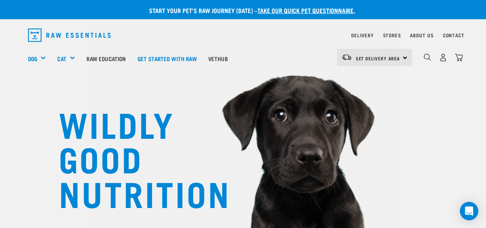
click at [180, 183] on h1 "WILDLY GOOD NUTRITION" at bounding box center [136, 158] width 154 height 104
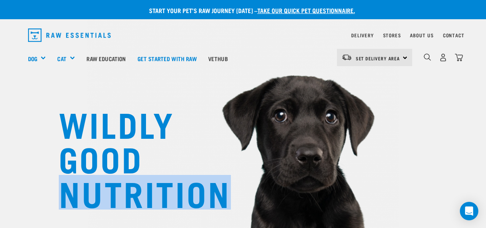
click at [180, 183] on h1 "WILDLY GOOD NUTRITION" at bounding box center [136, 158] width 154 height 104
click at [188, 190] on h1 "WILDLY GOOD NUTRITION" at bounding box center [136, 158] width 154 height 104
click at [185, 188] on h1 "WILDLY GOOD NUTRITION" at bounding box center [136, 158] width 154 height 104
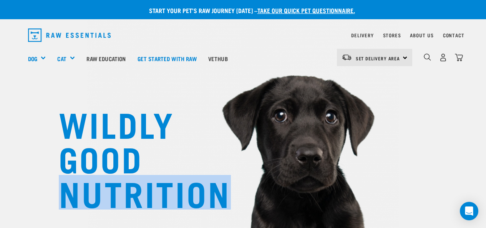
click at [185, 188] on h1 "WILDLY GOOD NUTRITION" at bounding box center [136, 158] width 154 height 104
click at [219, 219] on img at bounding box center [242, 108] width 311 height 287
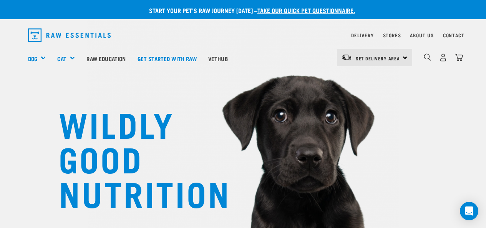
click at [0, 118] on div "WILDLY GOOD NUTRITION" at bounding box center [243, 130] width 486 height 261
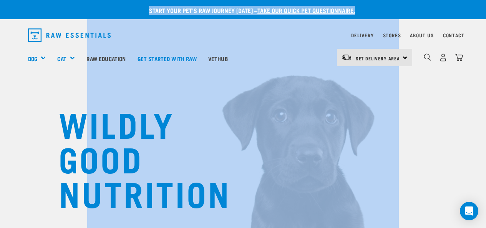
drag, startPoint x: 226, startPoint y: 193, endPoint x: 369, endPoint y: 12, distance: 230.9
click at [369, 12] on p "Start your pet’s raw journey [DATE] – take our quick pet questionnaire." at bounding box center [249, 10] width 486 height 9
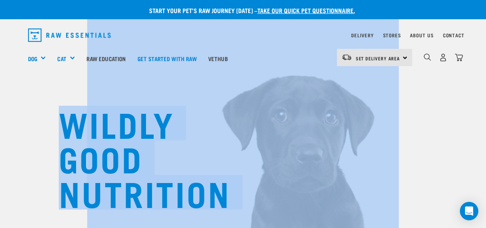
drag, startPoint x: 139, startPoint y: 7, endPoint x: 69, endPoint y: 127, distance: 139.0
click at [84, 136] on h1 "WILDLY GOOD NUTRITION" at bounding box center [136, 158] width 154 height 104
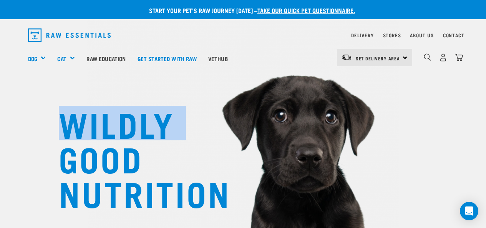
click at [84, 136] on h1 "WILDLY GOOD NUTRITION" at bounding box center [136, 158] width 154 height 104
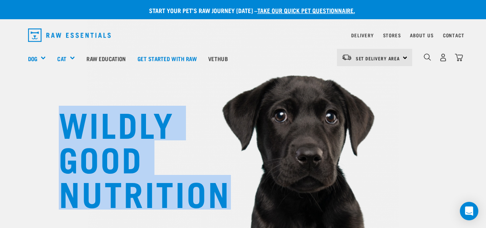
click at [84, 136] on h1 "WILDLY GOOD NUTRITION" at bounding box center [136, 158] width 154 height 104
click at [178, 190] on h1 "WILDLY GOOD NUTRITION" at bounding box center [136, 158] width 154 height 104
click at [212, 198] on h1 "WILDLY GOOD NUTRITION" at bounding box center [136, 158] width 154 height 104
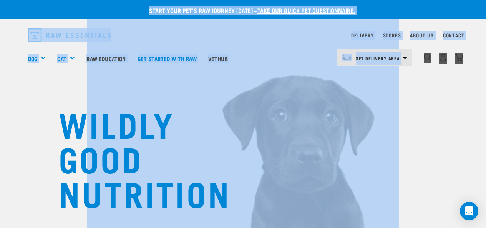
drag, startPoint x: 226, startPoint y: 194, endPoint x: 469, endPoint y: 57, distance: 279.2
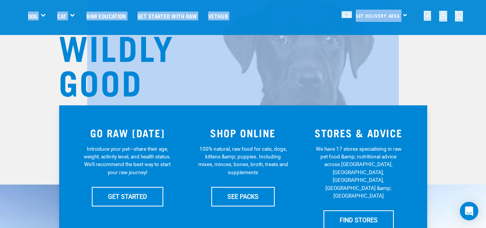
scroll to position [154, 0]
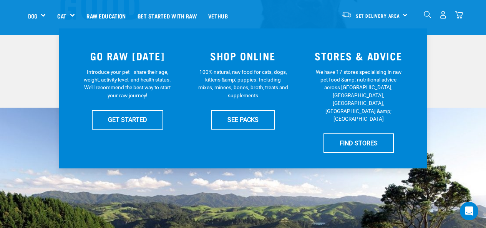
click at [449, 139] on div "WHY RAW ESSENTIALS" at bounding box center [243, 222] width 486 height 283
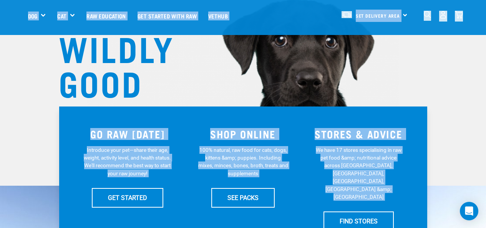
scroll to position [0, 0]
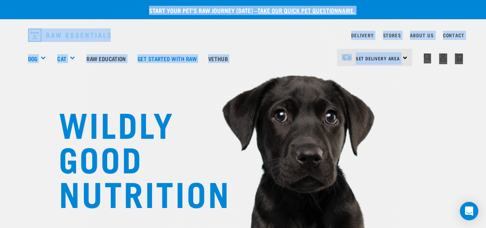
drag, startPoint x: 434, startPoint y: 177, endPoint x: 47, endPoint y: 8, distance: 421.9
click at [47, 8] on p "Start your pet’s raw journey [DATE] – take our quick pet questionnaire." at bounding box center [249, 10] width 486 height 9
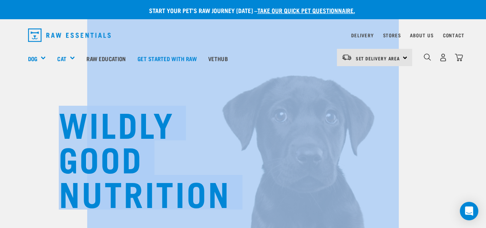
drag, startPoint x: 47, startPoint y: 9, endPoint x: 61, endPoint y: 126, distance: 118.3
click at [62, 127] on h1 "WILDLY GOOD NUTRITION" at bounding box center [136, 158] width 154 height 104
click at [63, 128] on h1 "WILDLY GOOD NUTRITION" at bounding box center [136, 158] width 154 height 104
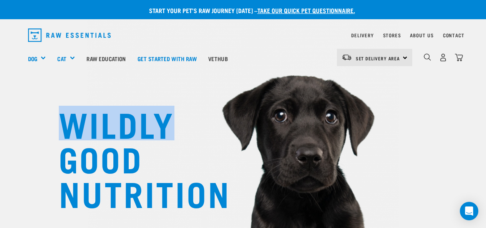
click at [63, 128] on h1 "WILDLY GOOD NUTRITION" at bounding box center [136, 158] width 154 height 104
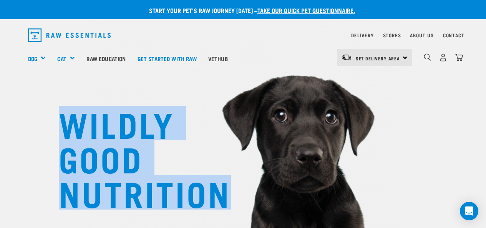
click at [63, 128] on h1 "WILDLY GOOD NUTRITION" at bounding box center [136, 158] width 154 height 104
click at [74, 138] on h1 "WILDLY GOOD NUTRITION" at bounding box center [136, 158] width 154 height 104
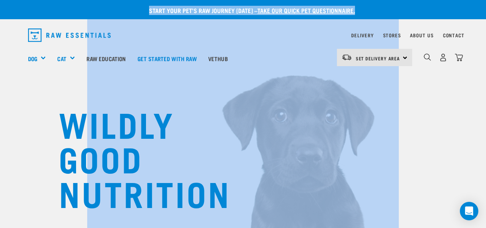
drag, startPoint x: 223, startPoint y: 199, endPoint x: 376, endPoint y: 16, distance: 238.4
click at [397, 13] on p "Start your pet’s raw journey [DATE] – take our quick pet questionnaire." at bounding box center [249, 10] width 486 height 9
click at [377, 18] on div "Start your pet’s raw journey [DATE] – take our quick pet questionnaire." at bounding box center [249, 15] width 486 height 19
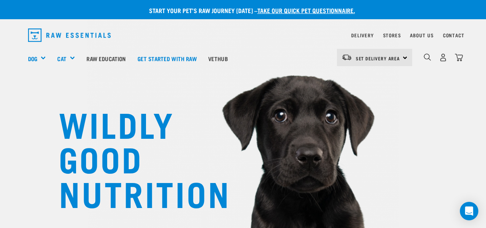
drag, startPoint x: 470, startPoint y: 195, endPoint x: 266, endPoint y: 69, distance: 239.9
click at [107, 2] on div "Start your pet’s raw journey [DATE] – take our quick pet questionnaire." at bounding box center [243, 9] width 486 height 19
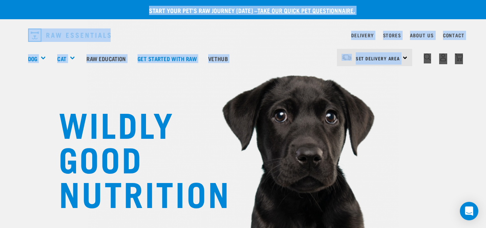
drag, startPoint x: 104, startPoint y: 6, endPoint x: 468, endPoint y: 59, distance: 367.7
click at [471, 64] on nav "Set Delivery Area [GEOGRAPHIC_DATA] [GEOGRAPHIC_DATA] Dog Shop All Dog Cat" at bounding box center [243, 58] width 486 height 31
drag, startPoint x: 470, startPoint y: 78, endPoint x: 475, endPoint y: 60, distance: 19.1
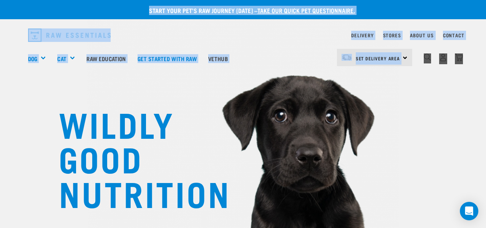
click at [474, 61] on nav "Set Delivery Area [GEOGRAPHIC_DATA] [GEOGRAPHIC_DATA] Dog Shop All Dog Cat" at bounding box center [243, 58] width 486 height 31
drag, startPoint x: 473, startPoint y: 62, endPoint x: 128, endPoint y: 8, distance: 349.7
click at [129, 8] on p "Start your pet’s raw journey [DATE] – take our quick pet questionnaire." at bounding box center [249, 10] width 486 height 9
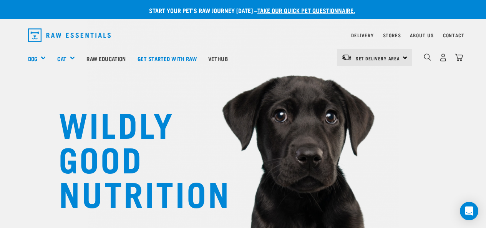
click at [132, 13] on p "Start your pet’s raw journey [DATE] – take our quick pet questionnaire." at bounding box center [249, 10] width 486 height 9
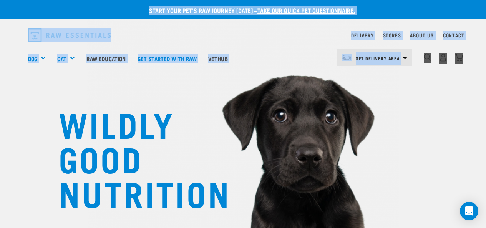
drag, startPoint x: 136, startPoint y: 8, endPoint x: 469, endPoint y: 61, distance: 337.0
click at [469, 61] on nav "Set Delivery Area [GEOGRAPHIC_DATA] [GEOGRAPHIC_DATA] Dog Shop All Dog Cat" at bounding box center [243, 58] width 486 height 31
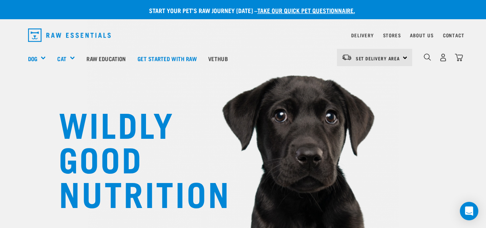
drag, startPoint x: 468, startPoint y: 63, endPoint x: 452, endPoint y: 48, distance: 22.0
click at [451, 48] on nav "Set Delivery Area [GEOGRAPHIC_DATA] [GEOGRAPHIC_DATA] Dog Shop All Dog Cat" at bounding box center [243, 58] width 486 height 31
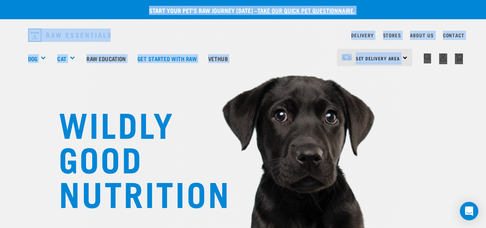
drag, startPoint x: 467, startPoint y: 59, endPoint x: 116, endPoint y: 13, distance: 353.8
click at [117, 13] on p "Start your pet’s raw journey [DATE] – take our quick pet questionnaire." at bounding box center [249, 10] width 486 height 9
drag, startPoint x: 138, startPoint y: 7, endPoint x: 471, endPoint y: 59, distance: 336.6
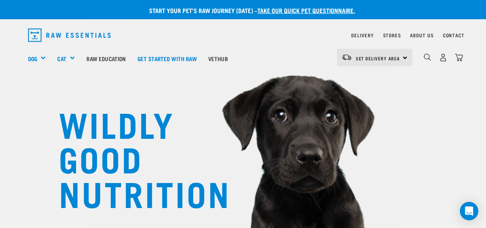
click at [199, 165] on h1 "WILDLY GOOD NUTRITION" at bounding box center [136, 158] width 154 height 104
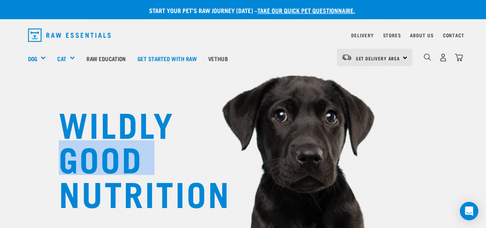
click at [199, 165] on h1 "WILDLY GOOD NUTRITION" at bounding box center [136, 158] width 154 height 104
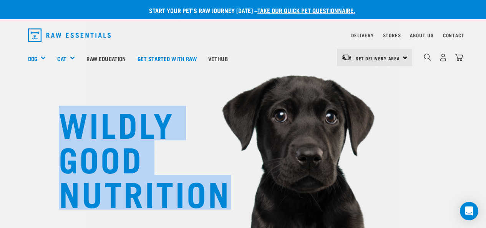
click at [199, 165] on h1 "WILDLY GOOD NUTRITION" at bounding box center [136, 158] width 154 height 104
click at [212, 182] on h1 "WILDLY GOOD NUTRITION" at bounding box center [136, 158] width 154 height 104
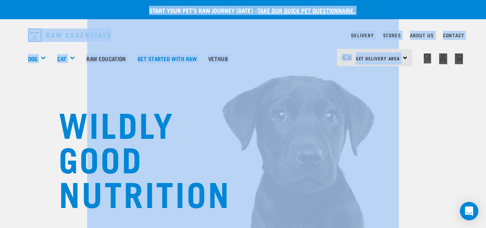
drag, startPoint x: 228, startPoint y: 196, endPoint x: 476, endPoint y: 61, distance: 282.7
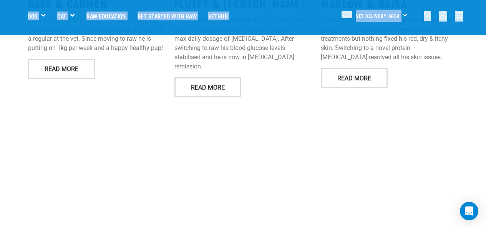
scroll to position [1450, 0]
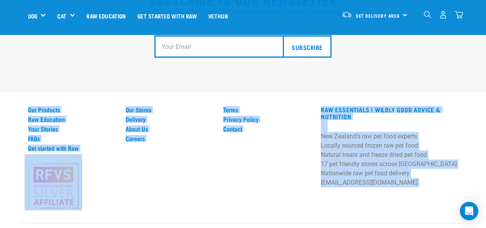
drag, startPoint x: 311, startPoint y: 207, endPoint x: 20, endPoint y: 75, distance: 319.6
click at [21, 75] on div "Subscribe to our Newsletter Receive useful tips and info on raw feeding your pe…" at bounding box center [243, 104] width 486 height 298
click at [20, 75] on div "Subscribe to our Newsletter Receive useful tips and info on raw feeding your pe…" at bounding box center [243, 104] width 486 height 298
drag, startPoint x: 19, startPoint y: 75, endPoint x: 216, endPoint y: 218, distance: 243.0
click at [216, 218] on div "Subscribe to our Newsletter Receive useful tips and info on raw feeding your pe…" at bounding box center [243, 104] width 486 height 298
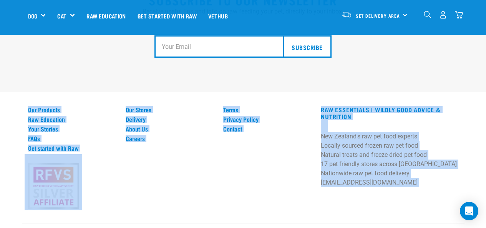
drag, startPoint x: 216, startPoint y: 218, endPoint x: 23, endPoint y: 68, distance: 244.5
click at [23, 68] on div "Subscribe to our Newsletter Receive useful tips and info on raw feeding your pe…" at bounding box center [243, 104] width 486 height 298
click at [28, 79] on div "Subscribe to our Newsletter Receive useful tips and info on raw feeding your pe…" at bounding box center [243, 104] width 486 height 298
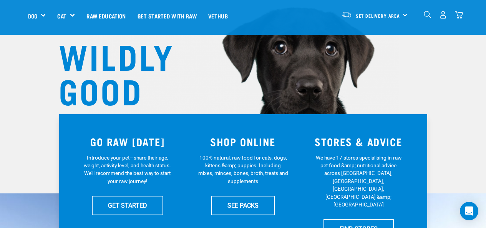
scroll to position [0, 0]
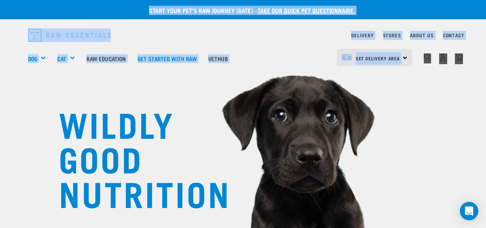
drag, startPoint x: 15, startPoint y: 2, endPoint x: 472, endPoint y: 62, distance: 460.8
click at [473, 64] on nav "Set Delivery Area [GEOGRAPHIC_DATA] [GEOGRAPHIC_DATA] Dog Shop All Dog Cat" at bounding box center [243, 58] width 486 height 31
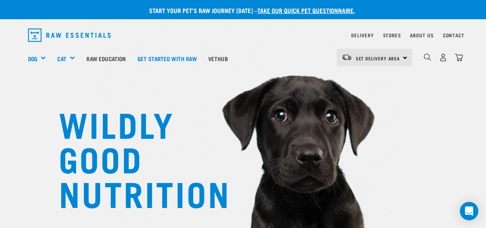
click at [467, 91] on div "WILDLY GOOD NUTRITION" at bounding box center [243, 130] width 486 height 261
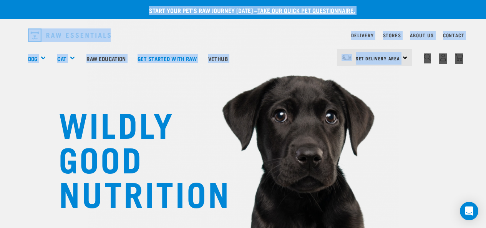
drag, startPoint x: 158, startPoint y: 8, endPoint x: 467, endPoint y: 56, distance: 313.2
click at [468, 57] on nav "Set Delivery Area [GEOGRAPHIC_DATA] [GEOGRAPHIC_DATA] Dog Shop All Dog Cat" at bounding box center [243, 58] width 486 height 31
drag, startPoint x: 467, startPoint y: 63, endPoint x: 122, endPoint y: 8, distance: 349.5
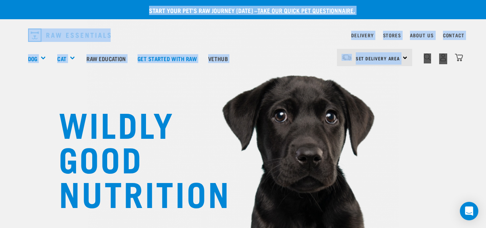
click at [122, 8] on p "Start your pet’s raw journey [DATE] – take our quick pet questionnaire." at bounding box center [249, 10] width 486 height 9
drag, startPoint x: 122, startPoint y: 8, endPoint x: 476, endPoint y: 64, distance: 358.9
click at [476, 64] on nav "Set Delivery Area [GEOGRAPHIC_DATA] [GEOGRAPHIC_DATA] Dog Shop All Dog Cat" at bounding box center [243, 58] width 486 height 31
drag, startPoint x: 475, startPoint y: 65, endPoint x: 137, endPoint y: 7, distance: 342.4
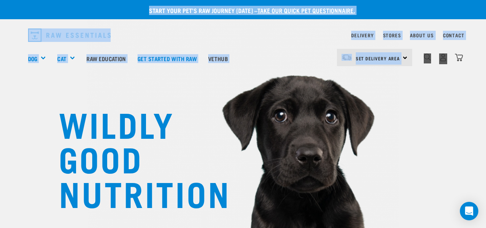
click at [137, 7] on p "Start your pet’s raw journey [DATE] – take our quick pet questionnaire." at bounding box center [249, 10] width 486 height 9
drag, startPoint x: 137, startPoint y: 7, endPoint x: 474, endPoint y: 63, distance: 341.9
click at [475, 64] on nav "Set Delivery Area [GEOGRAPHIC_DATA] [GEOGRAPHIC_DATA] Dog Shop All Dog Cat" at bounding box center [243, 58] width 486 height 31
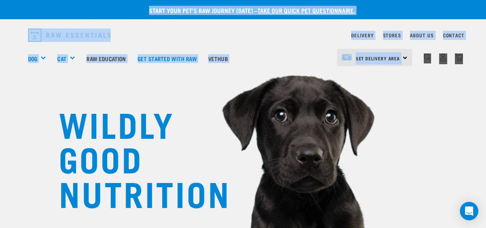
drag, startPoint x: 475, startPoint y: 64, endPoint x: 133, endPoint y: 12, distance: 346.0
click at [133, 12] on p "Start your pet’s raw journey [DATE] – take our quick pet questionnaire." at bounding box center [249, 10] width 486 height 9
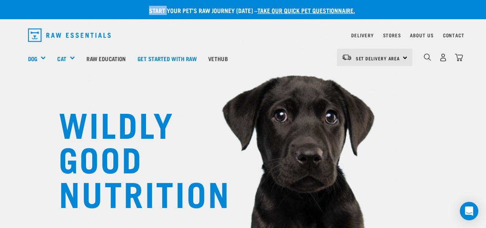
click at [133, 12] on p "Start your pet’s raw journey [DATE] – take our quick pet questionnaire." at bounding box center [249, 10] width 486 height 9
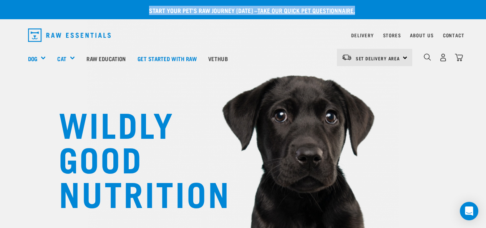
click at [133, 12] on p "Start your pet’s raw journey [DATE] – take our quick pet questionnaire." at bounding box center [249, 10] width 486 height 9
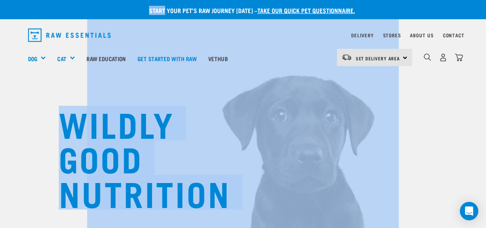
drag, startPoint x: 133, startPoint y: 12, endPoint x: 71, endPoint y: 129, distance: 131.9
click at [73, 129] on h1 "WILDLY GOOD NUTRITION" at bounding box center [136, 158] width 154 height 104
click at [79, 136] on h1 "WILDLY GOOD NUTRITION" at bounding box center [136, 158] width 154 height 104
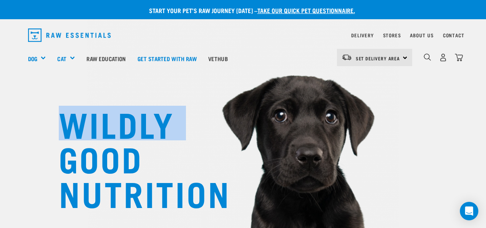
click at [79, 136] on h1 "WILDLY GOOD NUTRITION" at bounding box center [136, 158] width 154 height 104
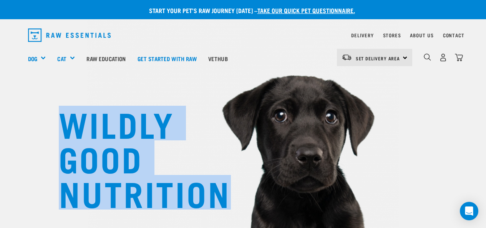
click at [79, 136] on h1 "WILDLY GOOD NUTRITION" at bounding box center [136, 158] width 154 height 104
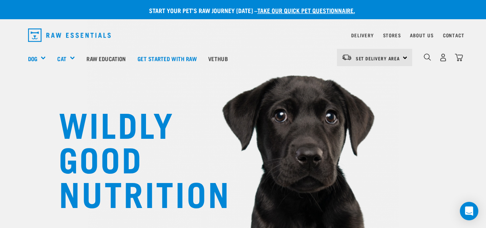
click at [439, 185] on div "WILDLY GOOD NUTRITION" at bounding box center [243, 130] width 486 height 261
drag, startPoint x: 463, startPoint y: 184, endPoint x: 110, endPoint y: 16, distance: 390.6
click at [140, 12] on p "Start your pet’s raw journey [DATE] – take our quick pet questionnaire." at bounding box center [249, 10] width 486 height 9
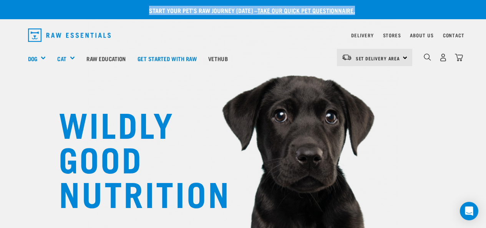
click at [140, 12] on p "Start your pet’s raw journey [DATE] – take our quick pet questionnaire." at bounding box center [249, 10] width 486 height 9
click at [142, 11] on p "Start your pet’s raw journey [DATE] – take our quick pet questionnaire." at bounding box center [249, 10] width 486 height 9
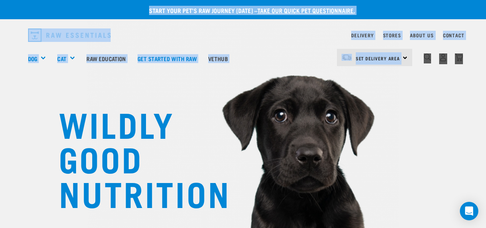
drag, startPoint x: 140, startPoint y: 11, endPoint x: 471, endPoint y: 58, distance: 333.8
click at [471, 58] on nav "Set Delivery Area [GEOGRAPHIC_DATA] [GEOGRAPHIC_DATA] Dog Shop All Dog Cat" at bounding box center [243, 58] width 486 height 31
drag, startPoint x: 470, startPoint y: 58, endPoint x: 134, endPoint y: 12, distance: 339.0
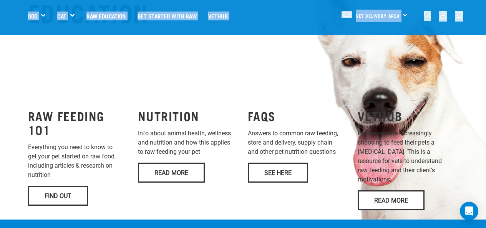
scroll to position [653, 0]
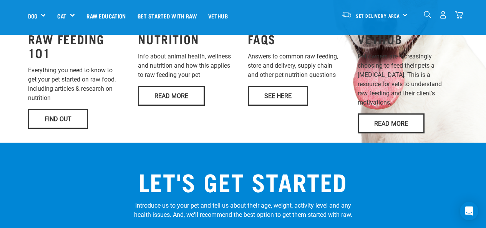
click at [18, 71] on div "RAW FEEDING EDUCATION RAW FEEDING 101 Everything you need to know to get your p…" at bounding box center [243, 3] width 486 height 277
